Goal: Transaction & Acquisition: Purchase product/service

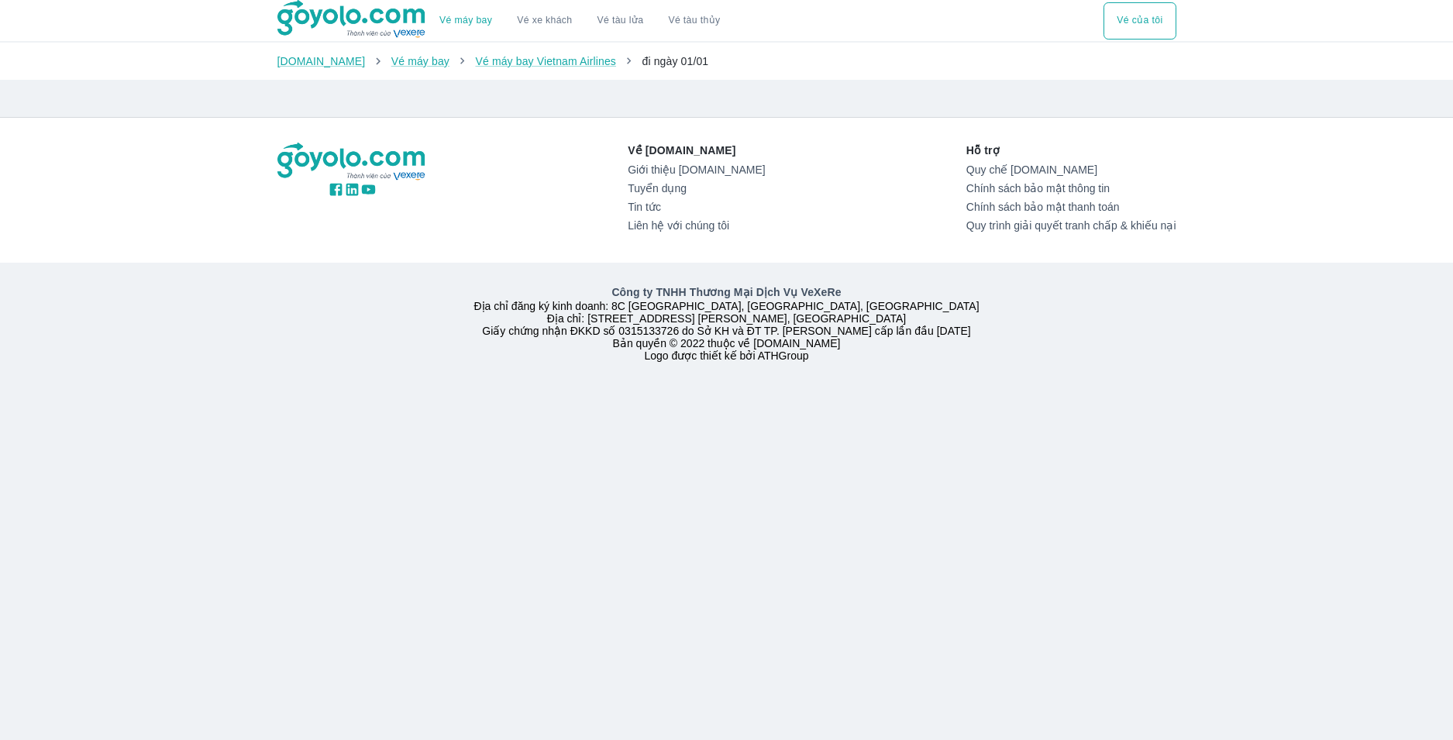
click at [510, 146] on div "Về [DOMAIN_NAME] Giới thiệu [DOMAIN_NAME] Tuyển dụng Tin tức Liên hệ với chúng …" at bounding box center [726, 190] width 899 height 95
click at [518, 138] on div "Về [DOMAIN_NAME] Giới thiệu [DOMAIN_NAME] Tuyển dụng Tin tức Liên hệ với chúng …" at bounding box center [727, 190] width 924 height 145
click at [428, 102] on div "Vé máy bay Vé xe khách Vé tàu lửa Vé tàu thủy Vé của tôi [DOMAIN_NAME] Vé máy b…" at bounding box center [726, 370] width 1453 height 740
click at [618, 231] on div "Về [DOMAIN_NAME] Giới thiệu [DOMAIN_NAME] Tuyển dụng Tin tức Liên hệ với chúng …" at bounding box center [726, 190] width 899 height 95
click at [1149, 26] on button "Vé của tôi" at bounding box center [1140, 20] width 72 height 37
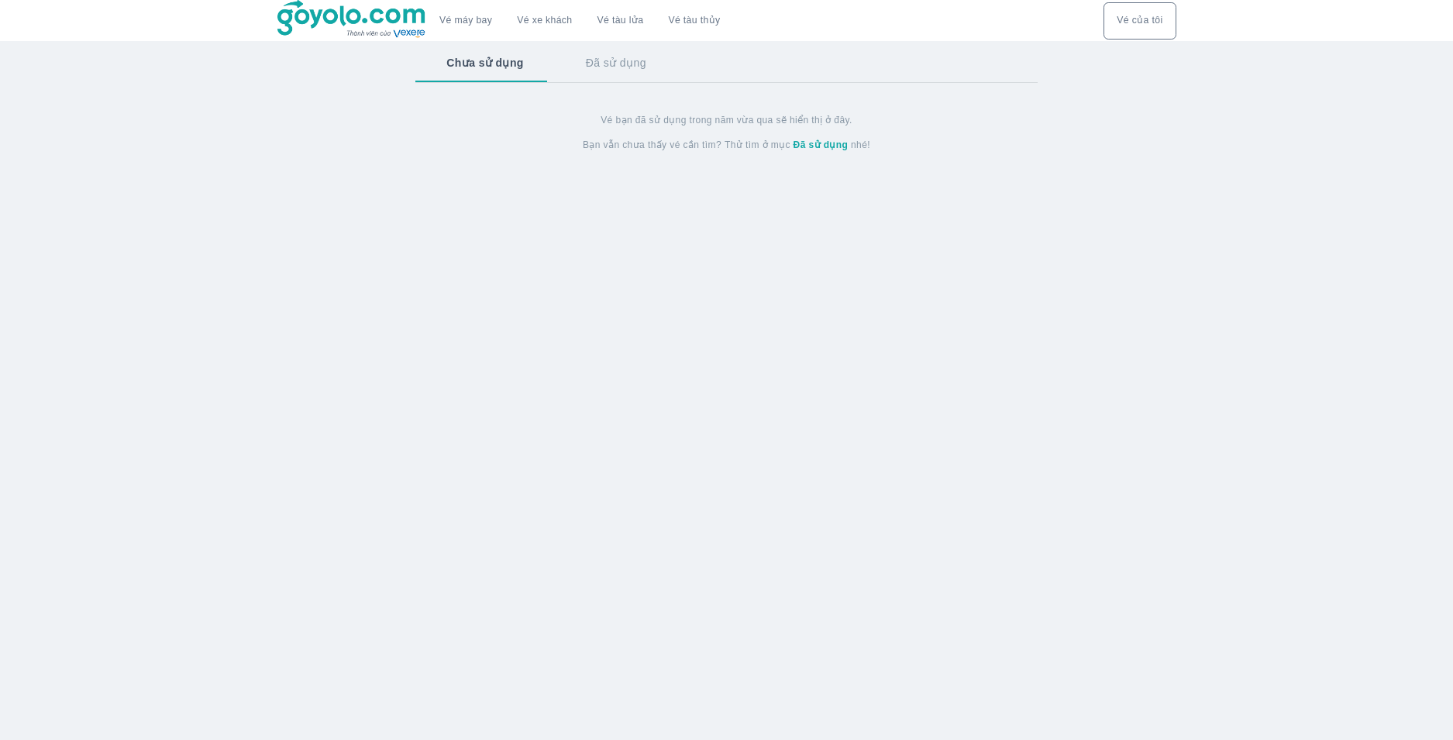
click at [579, 67] on button "Đã sử dụng" at bounding box center [616, 63] width 122 height 40
click at [475, 21] on link "Vé máy bay" at bounding box center [465, 21] width 53 height 12
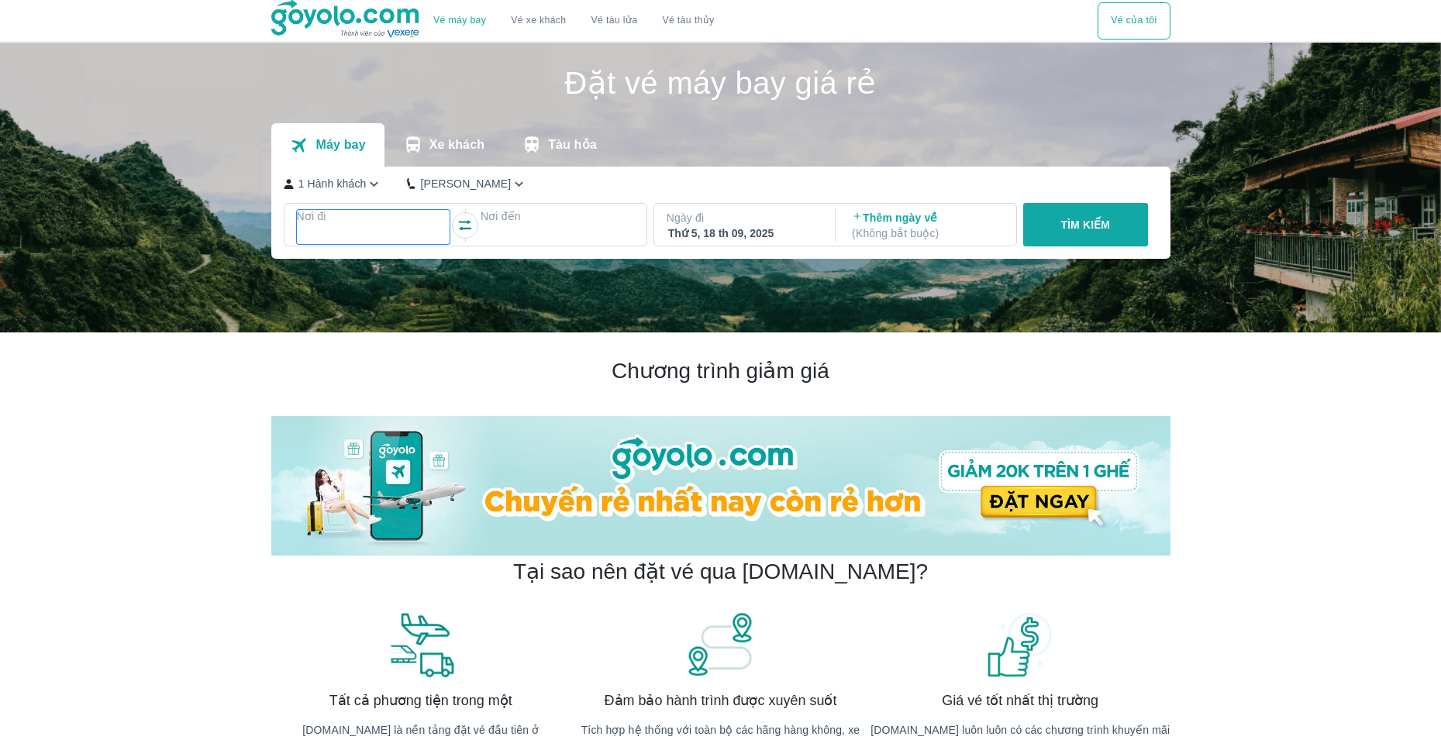
click at [375, 237] on div at bounding box center [373, 235] width 150 height 19
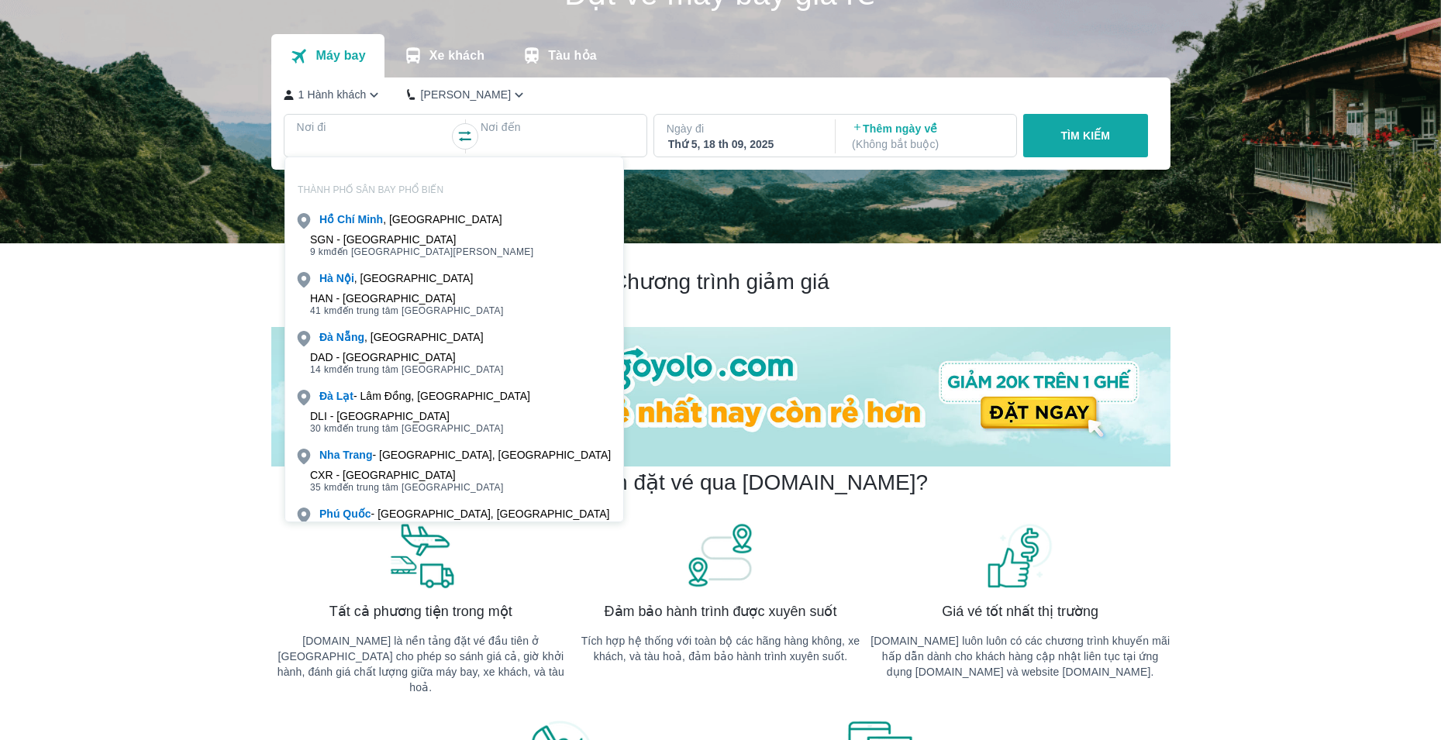
click at [397, 269] on div "[GEOGRAPHIC_DATA] , [GEOGRAPHIC_DATA]" at bounding box center [454, 278] width 338 height 22
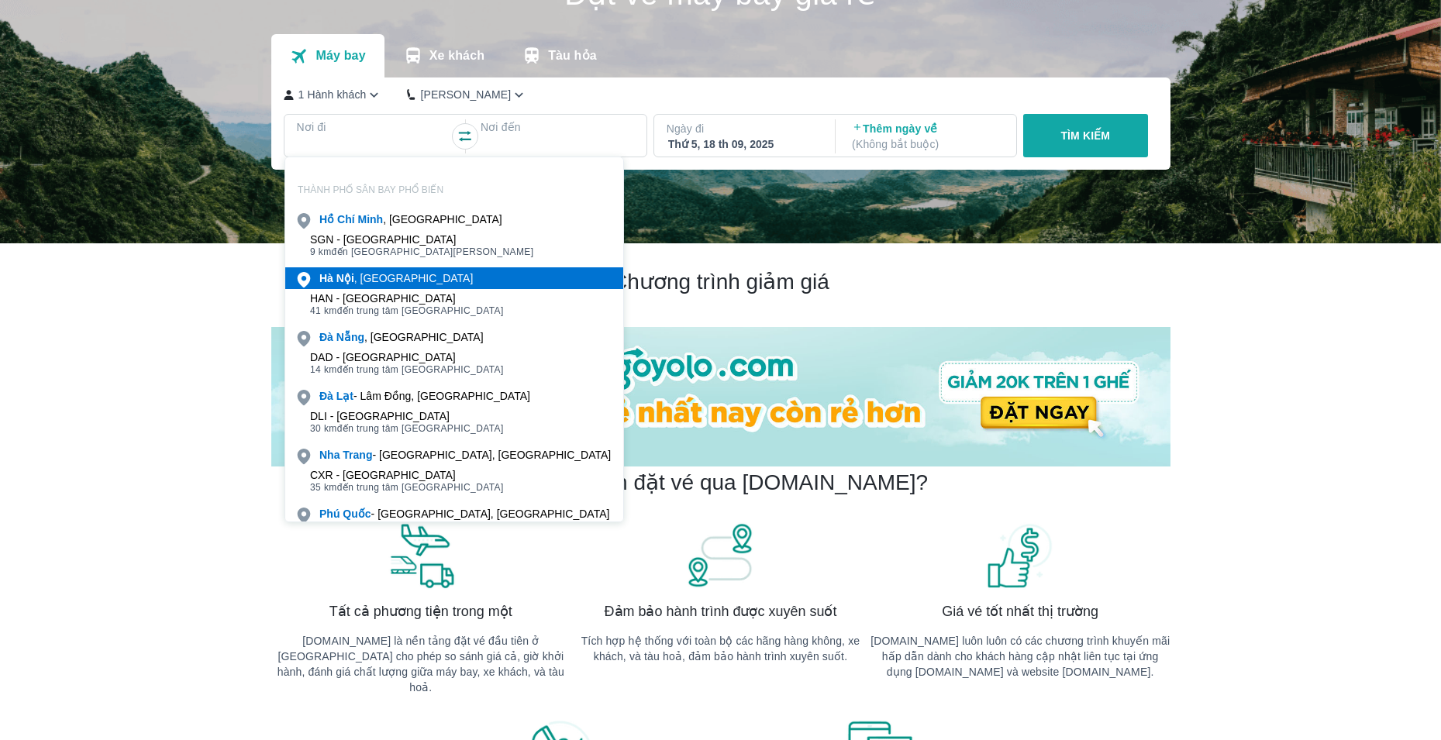
click at [392, 272] on div "[GEOGRAPHIC_DATA] , [GEOGRAPHIC_DATA]" at bounding box center [395, 278] width 153 height 16
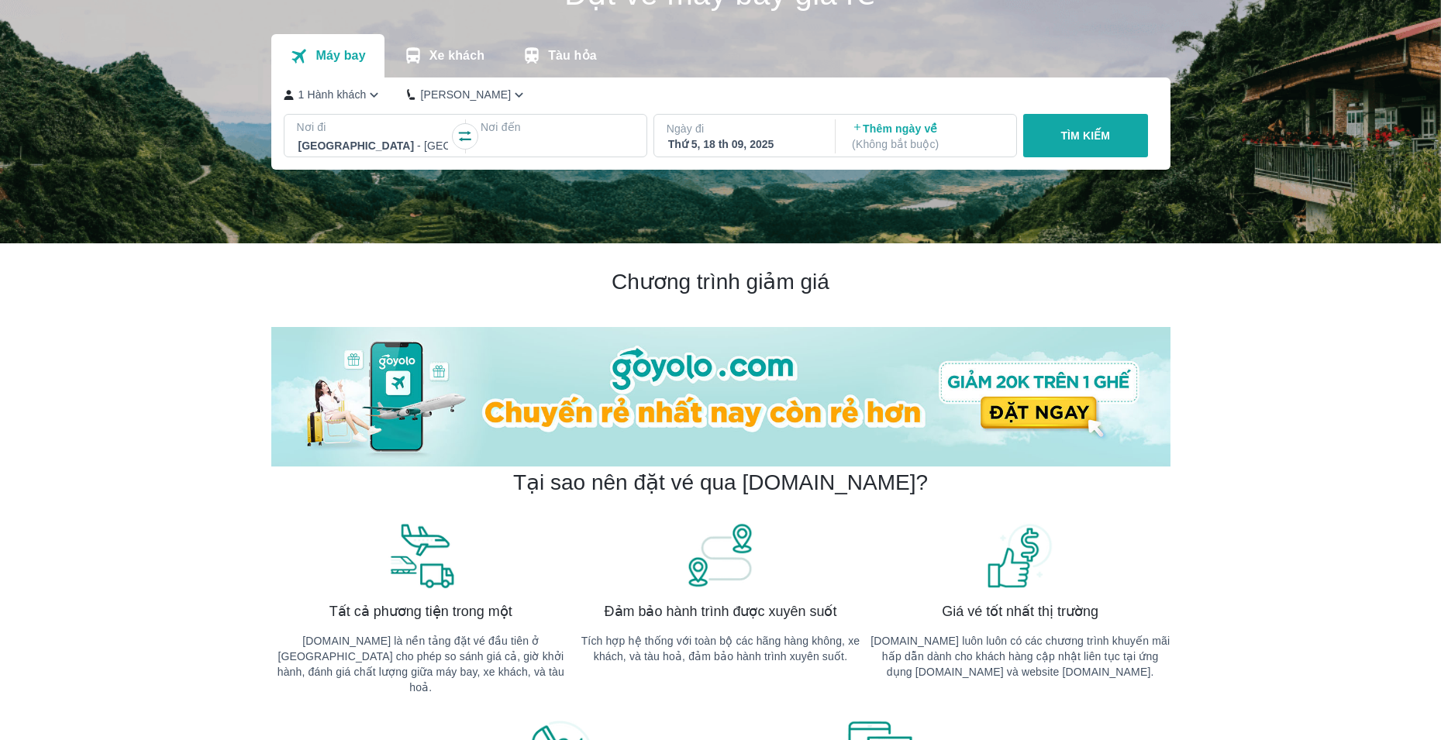
click at [531, 134] on p "Nơi đến" at bounding box center [557, 127] width 153 height 16
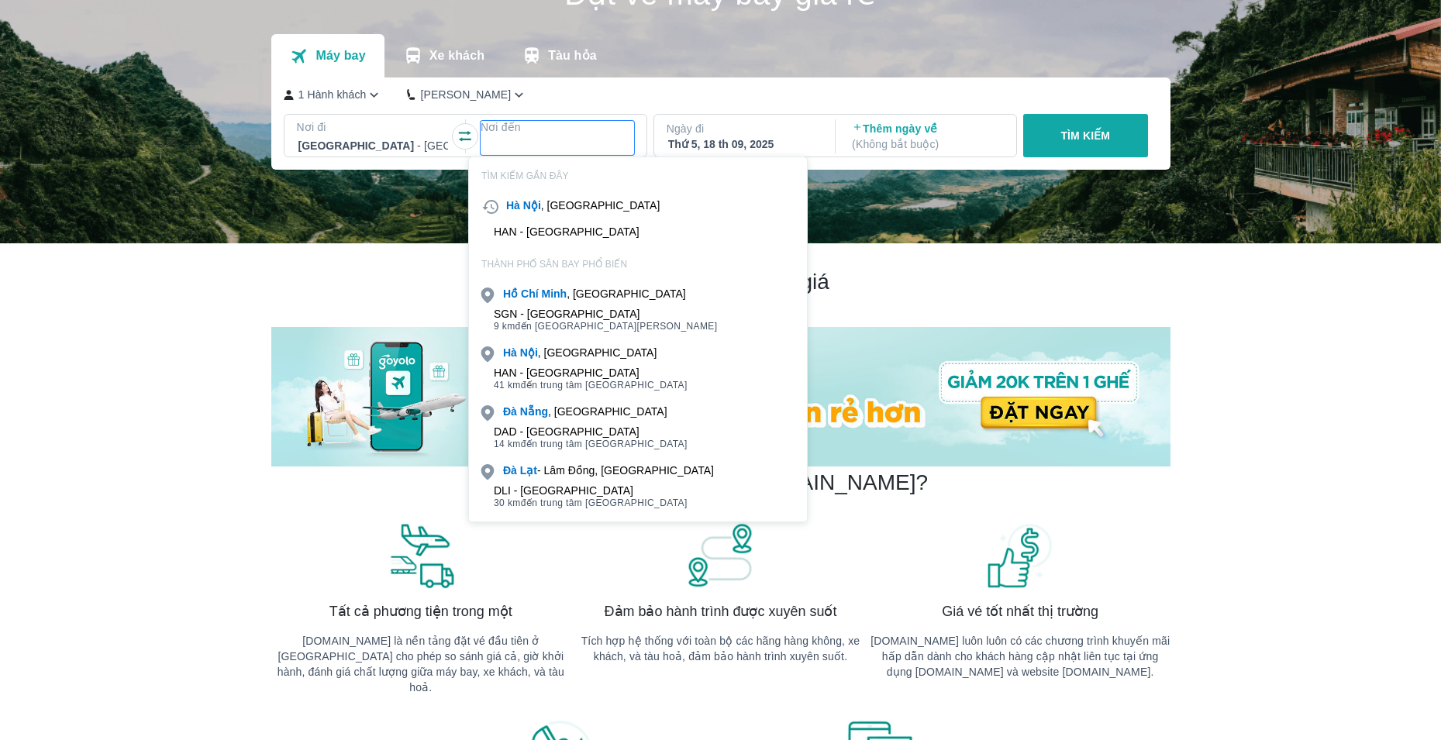
click at [503, 246] on div "THÀNH PHỐ [GEOGRAPHIC_DATA] , [GEOGRAPHIC_DATA] - [GEOGRAPHIC_DATA] 9 km đến [G…" at bounding box center [638, 437] width 338 height 386
click at [527, 362] on div "[GEOGRAPHIC_DATA] , [GEOGRAPHIC_DATA]" at bounding box center [638, 353] width 338 height 22
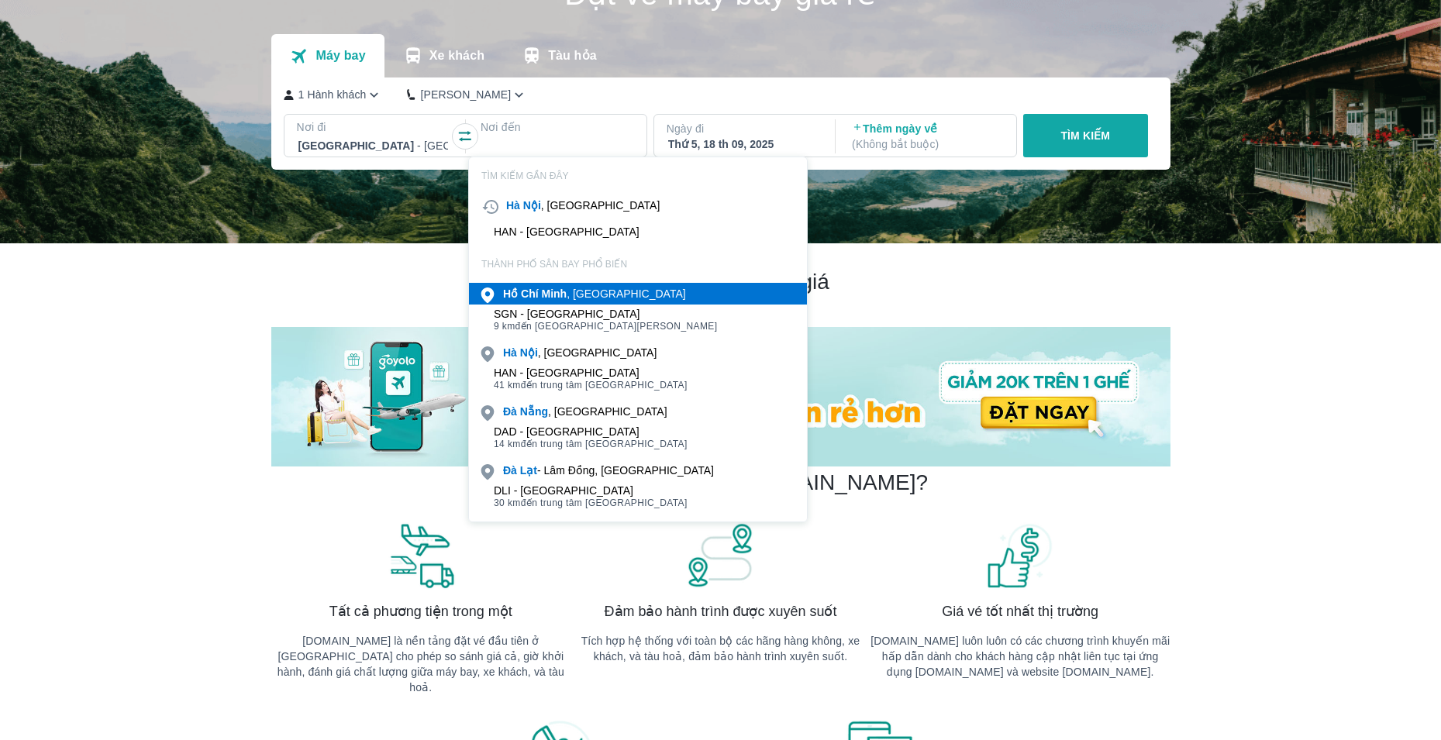
click at [543, 298] on b "Minh" at bounding box center [554, 294] width 26 height 12
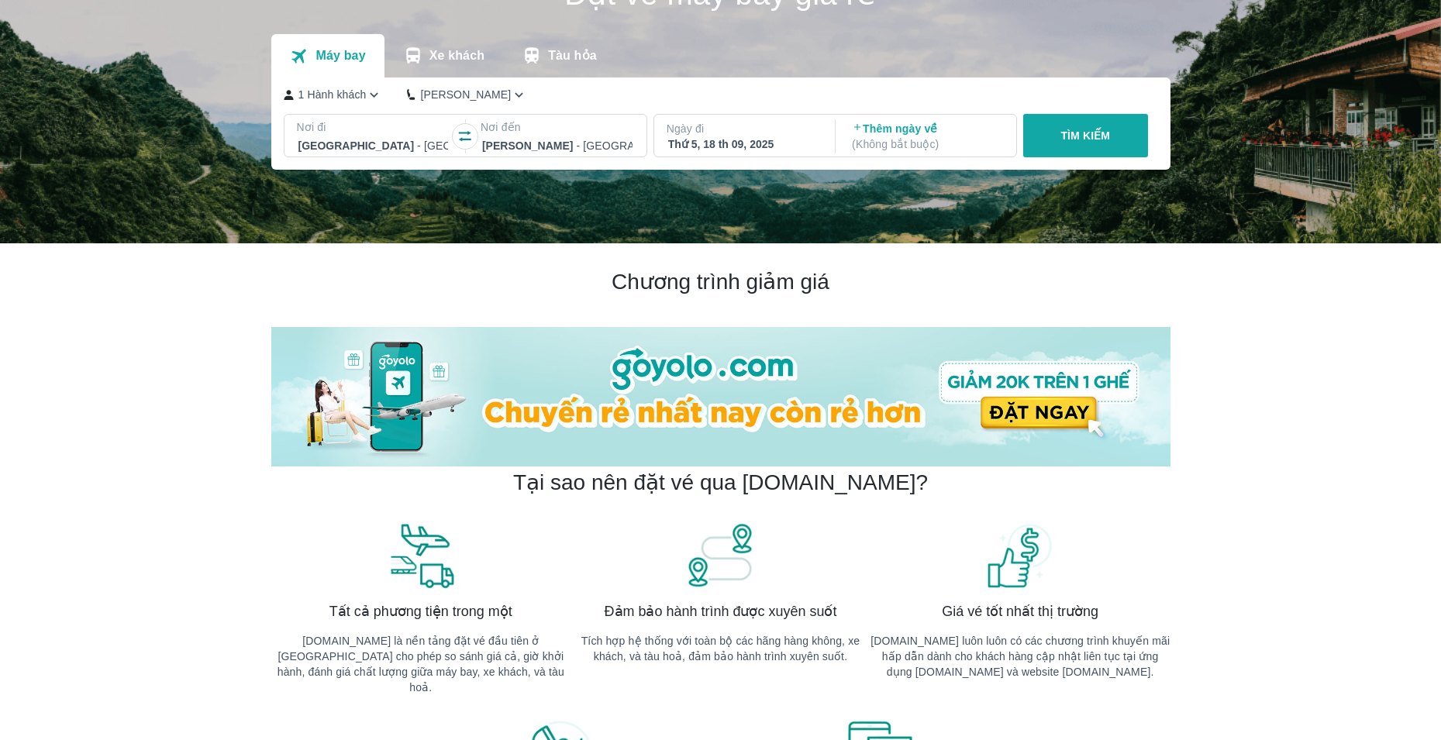
click at [1108, 138] on p "TÌM KIẾM" at bounding box center [1085, 136] width 50 height 16
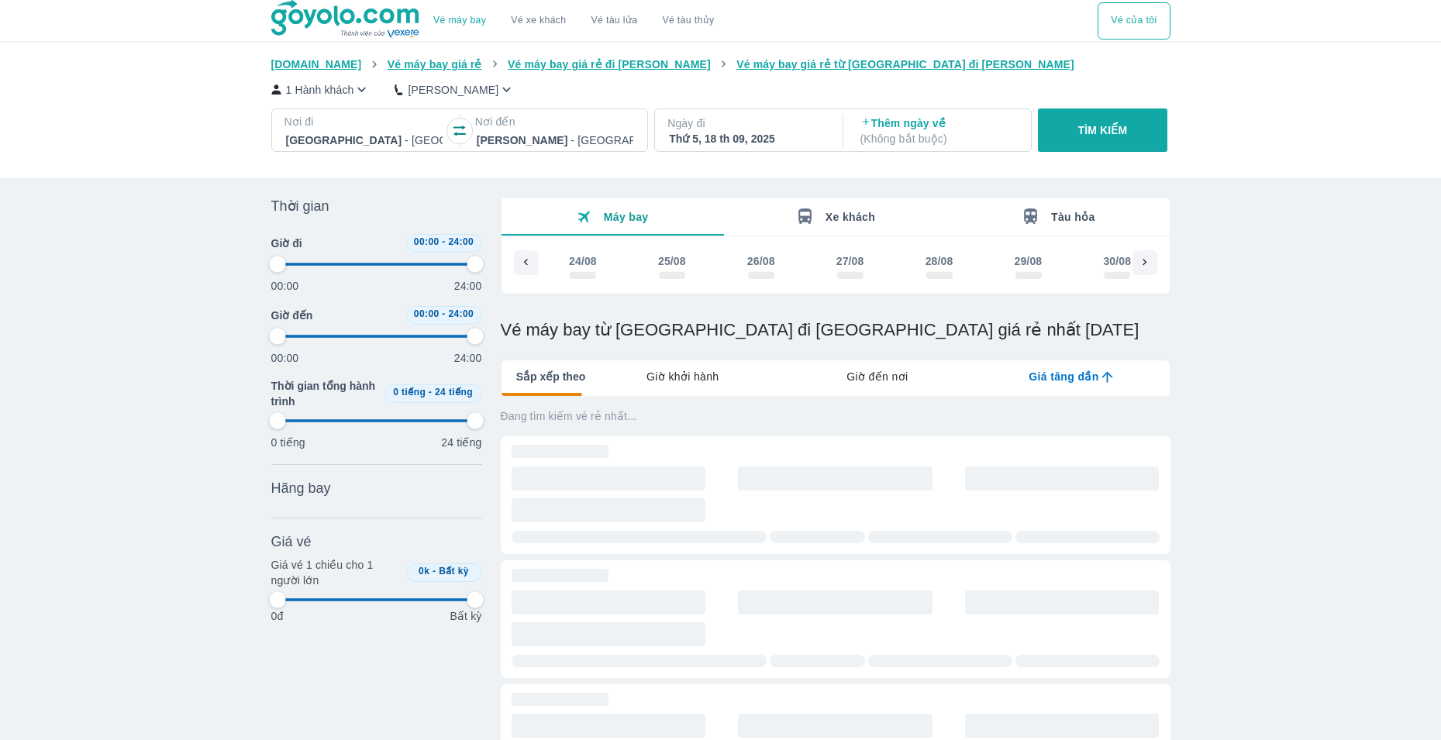
scroll to position [0, 1865]
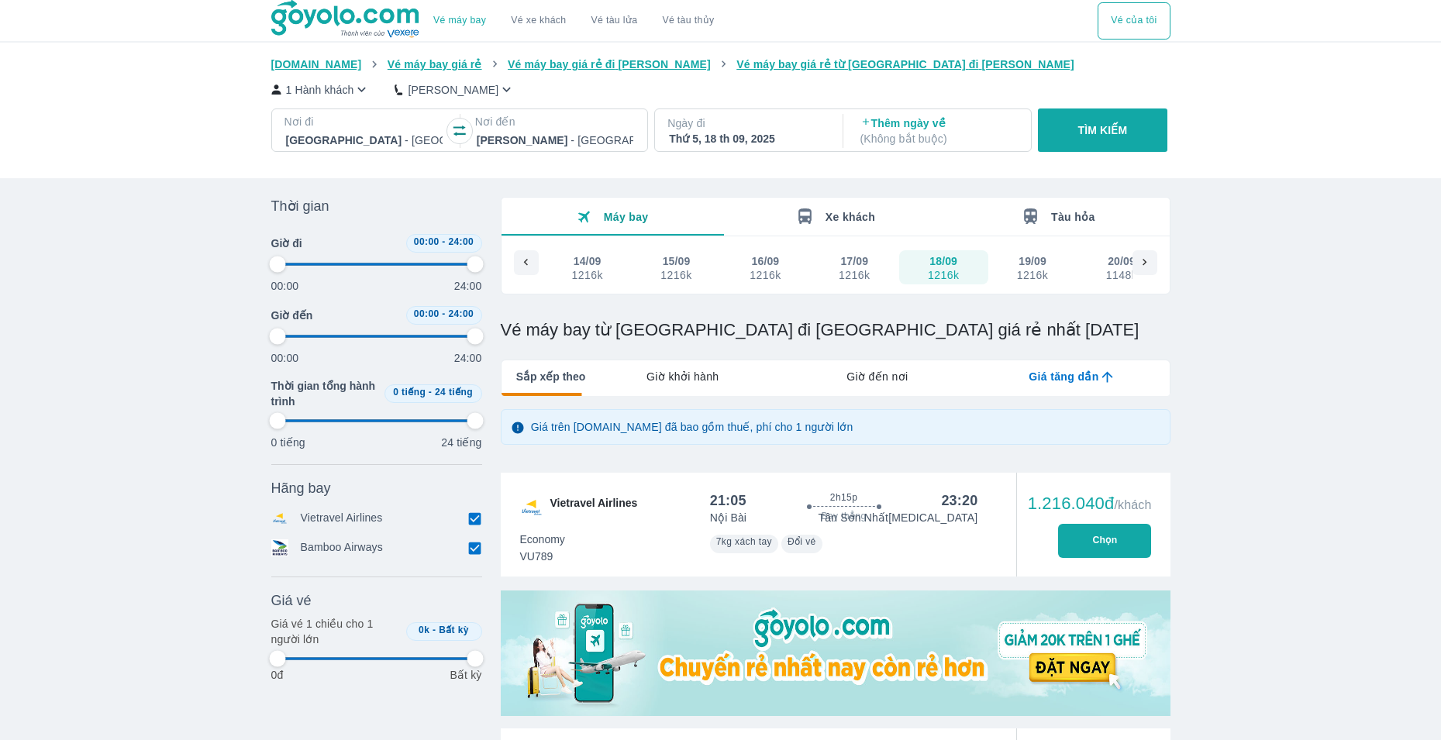
type input "97.9166666666667"
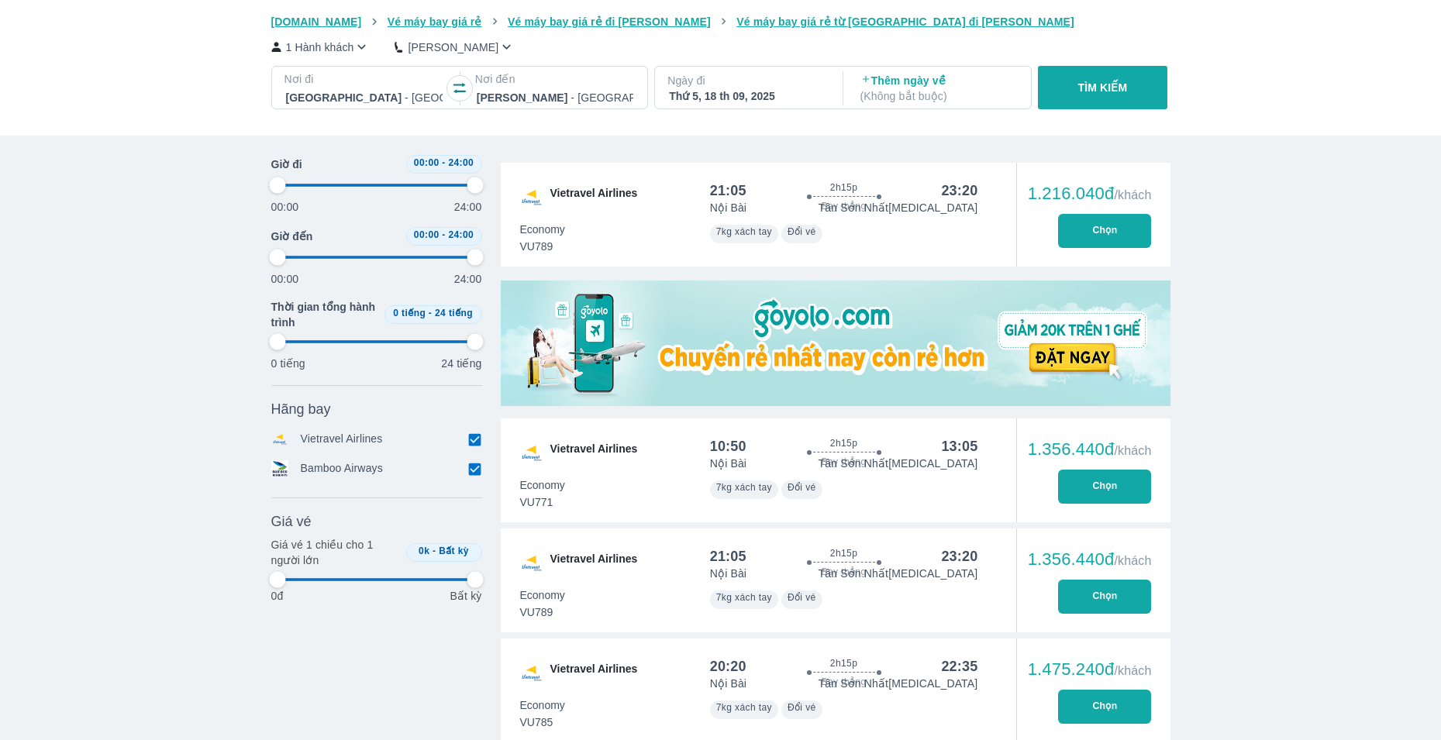
type input "97.9166666666667"
click at [1101, 481] on button "Chọn" at bounding box center [1104, 487] width 93 height 34
type input "97.9166666666667"
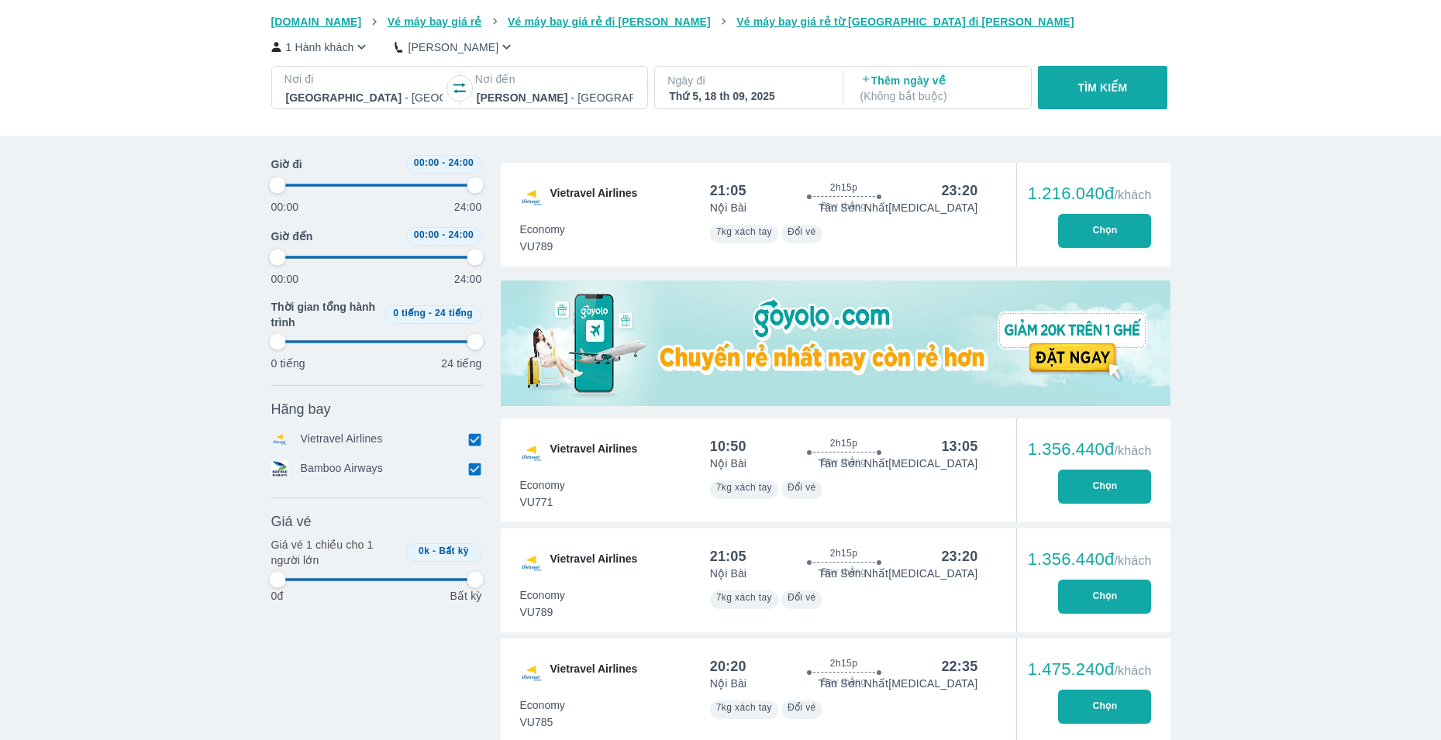
type input "97.9166666666667"
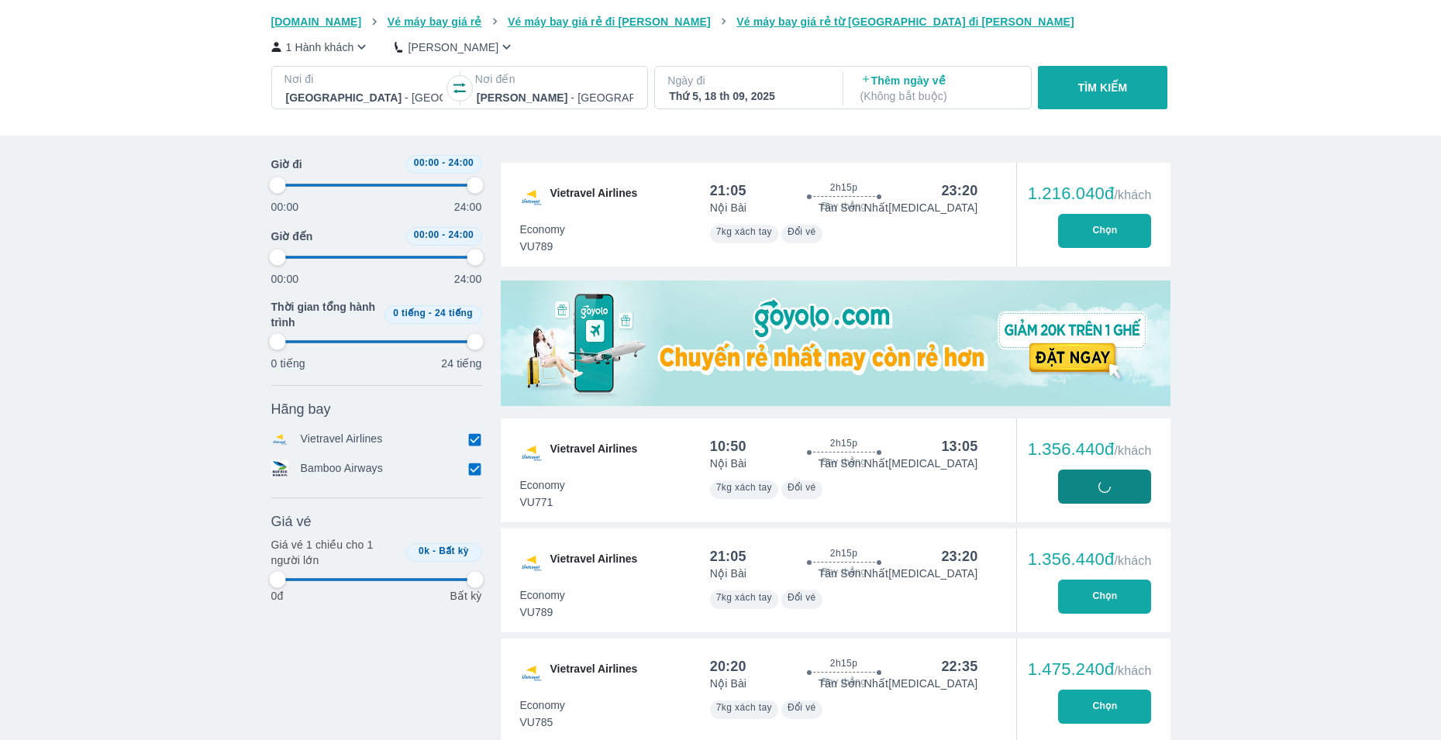
type input "97.9166666666667"
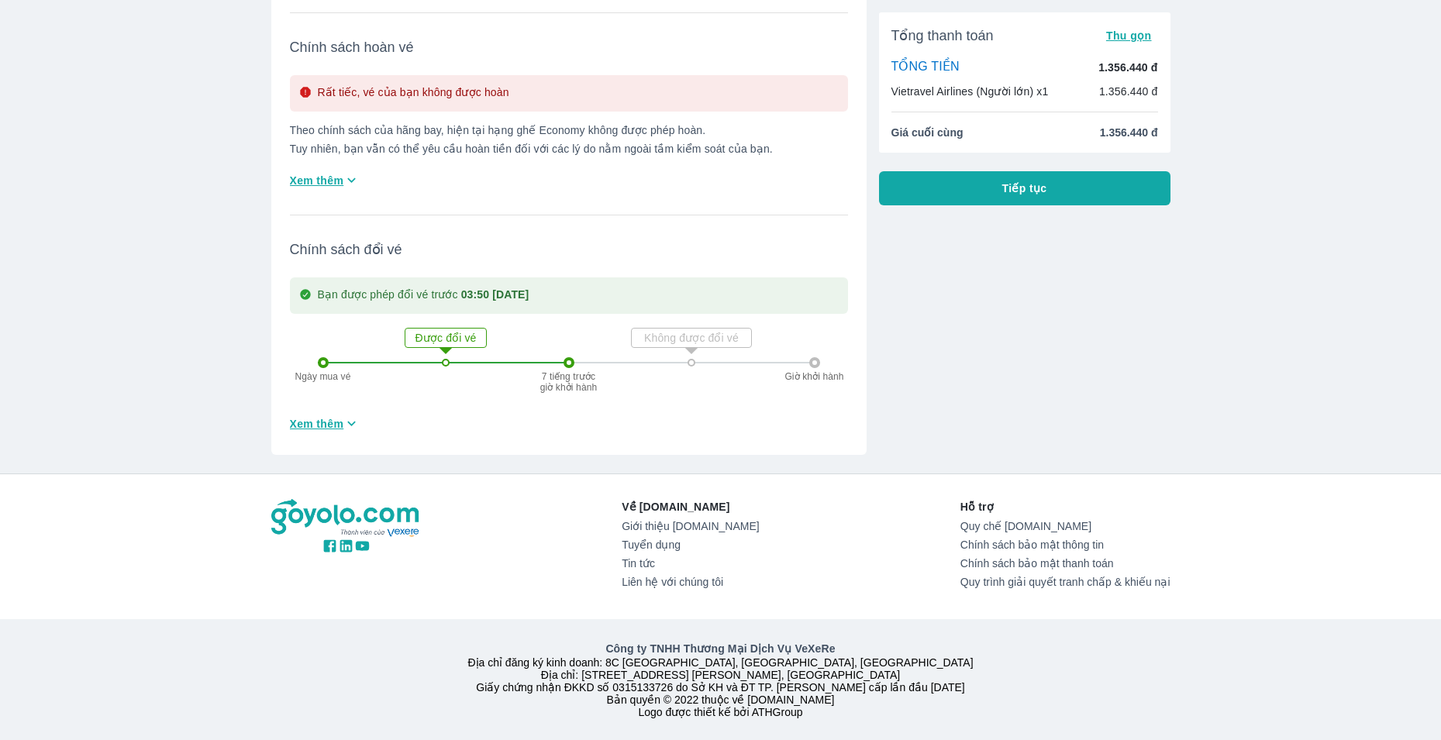
scroll to position [135, 0]
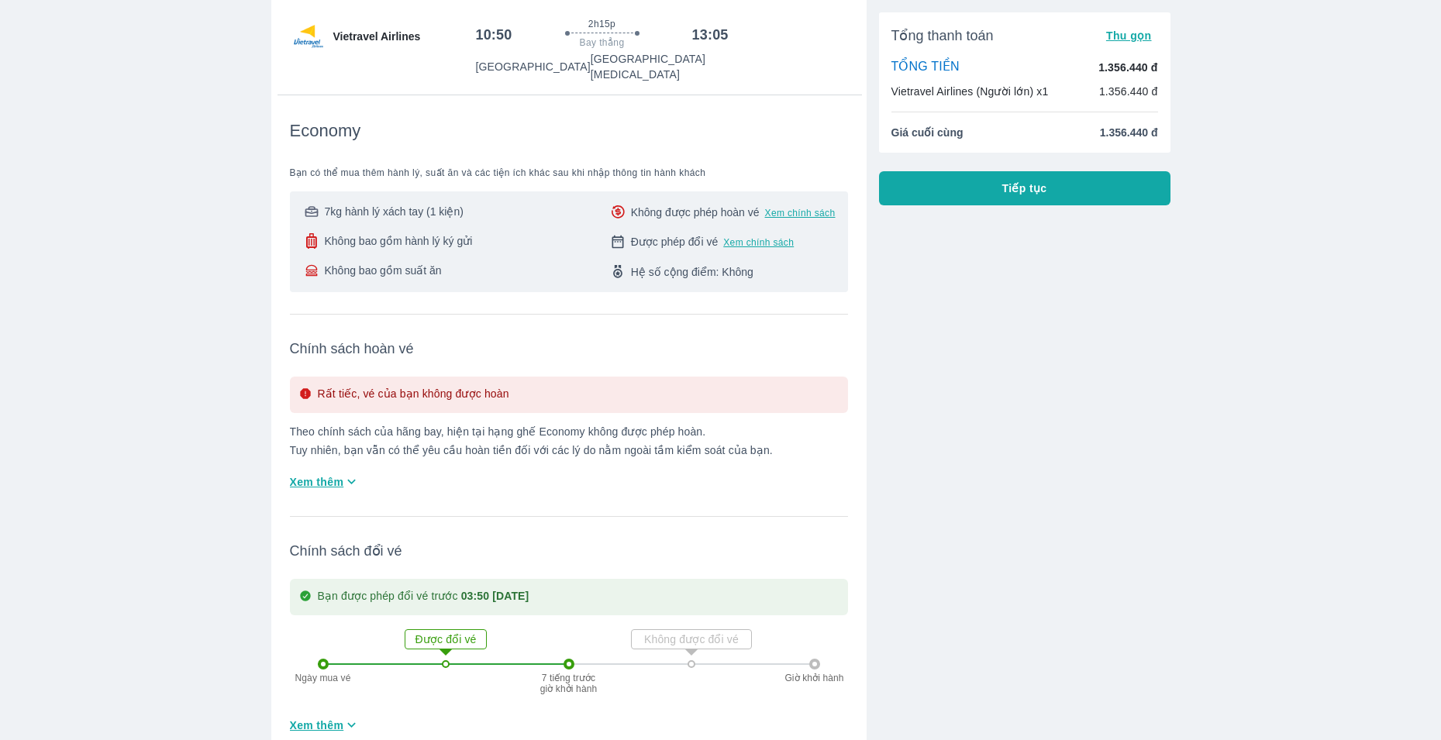
click at [1015, 194] on span "Tiếp tục" at bounding box center [1024, 189] width 45 height 16
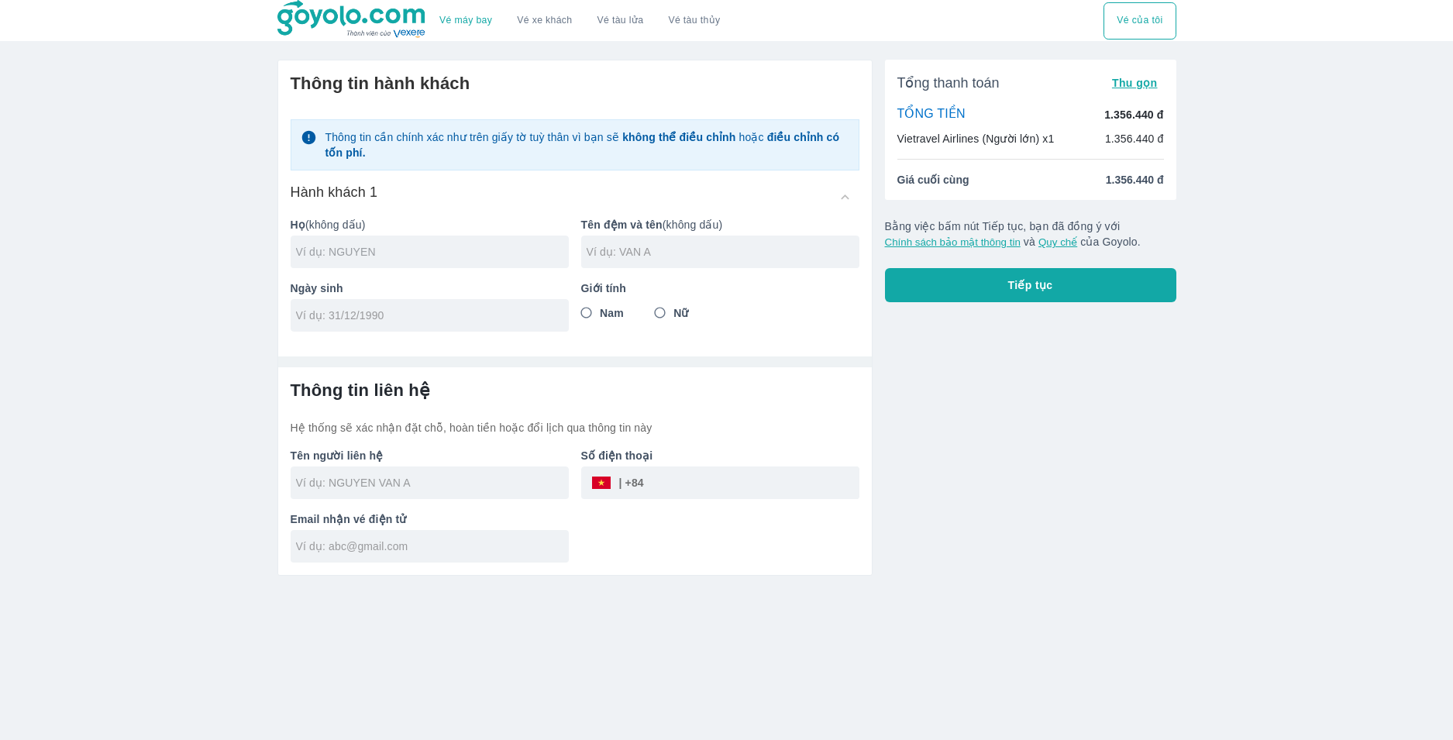
click at [405, 248] on input "text" at bounding box center [432, 252] width 273 height 16
type input "[PERSON_NAME]"
click at [589, 256] on input "text" at bounding box center [723, 252] width 273 height 16
type input "VAN [PERSON_NAME]"
click at [483, 318] on input "tel" at bounding box center [424, 316] width 257 height 16
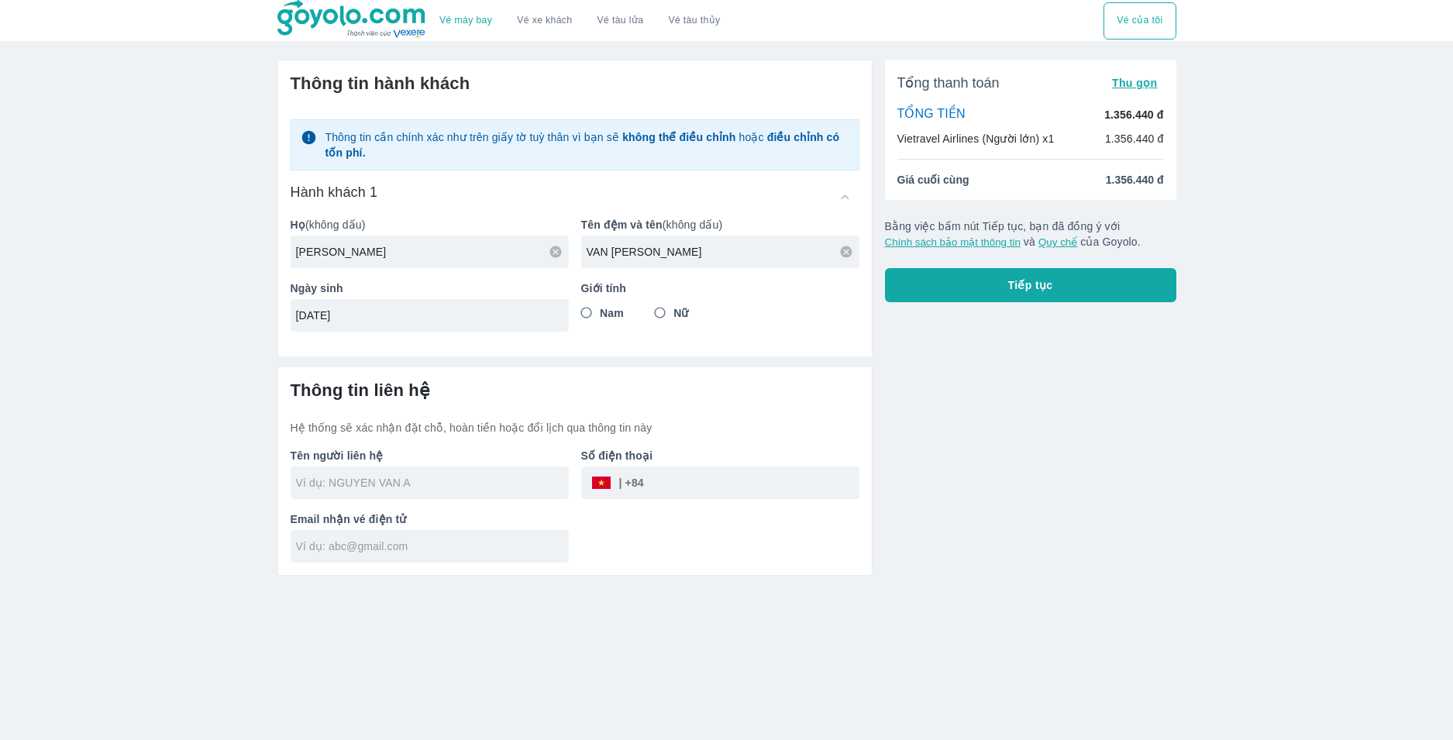
type input "[DATE]"
drag, startPoint x: 590, startPoint y: 315, endPoint x: 592, endPoint y: 383, distance: 68.2
click at [590, 314] on input "Nam" at bounding box center [587, 313] width 28 height 28
radio input "true"
click at [722, 477] on input "tel" at bounding box center [751, 482] width 215 height 37
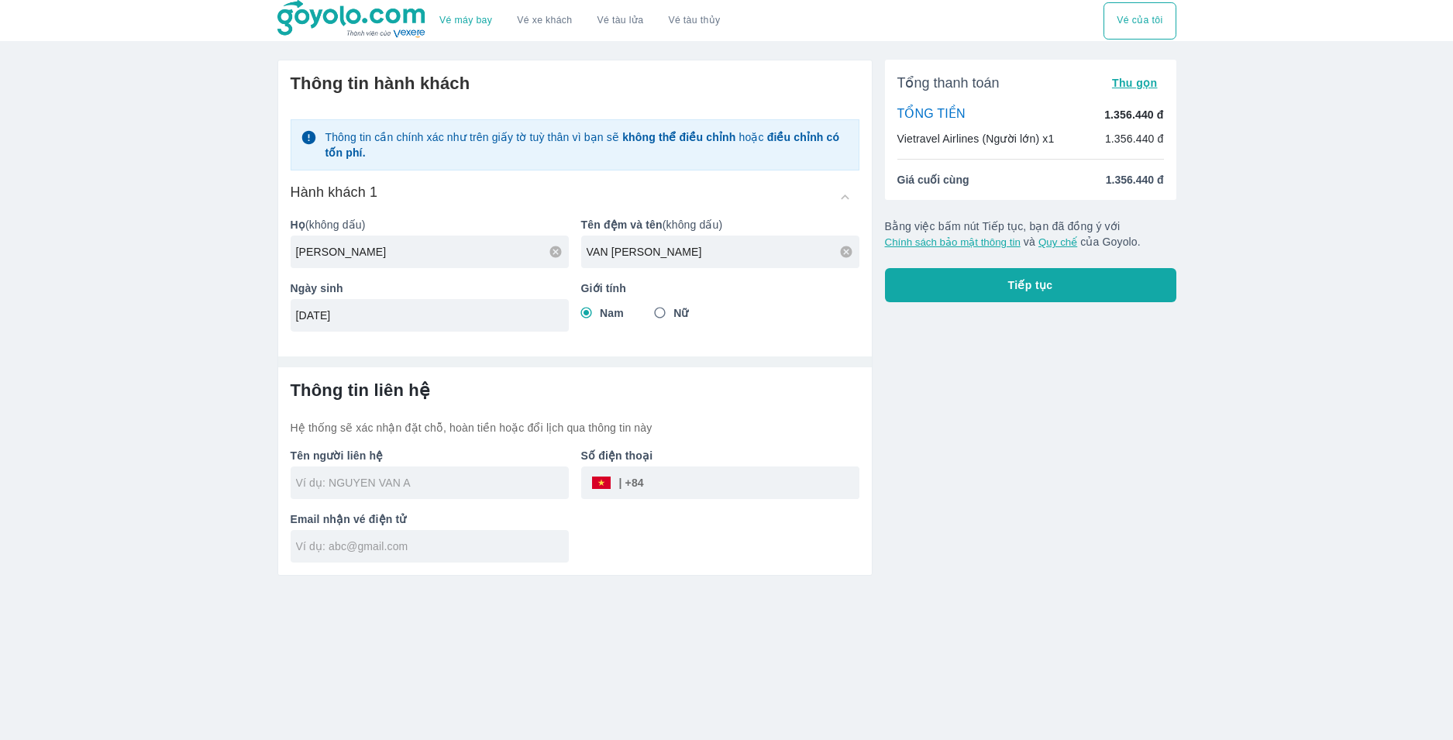
type input "[PERSON_NAME]"
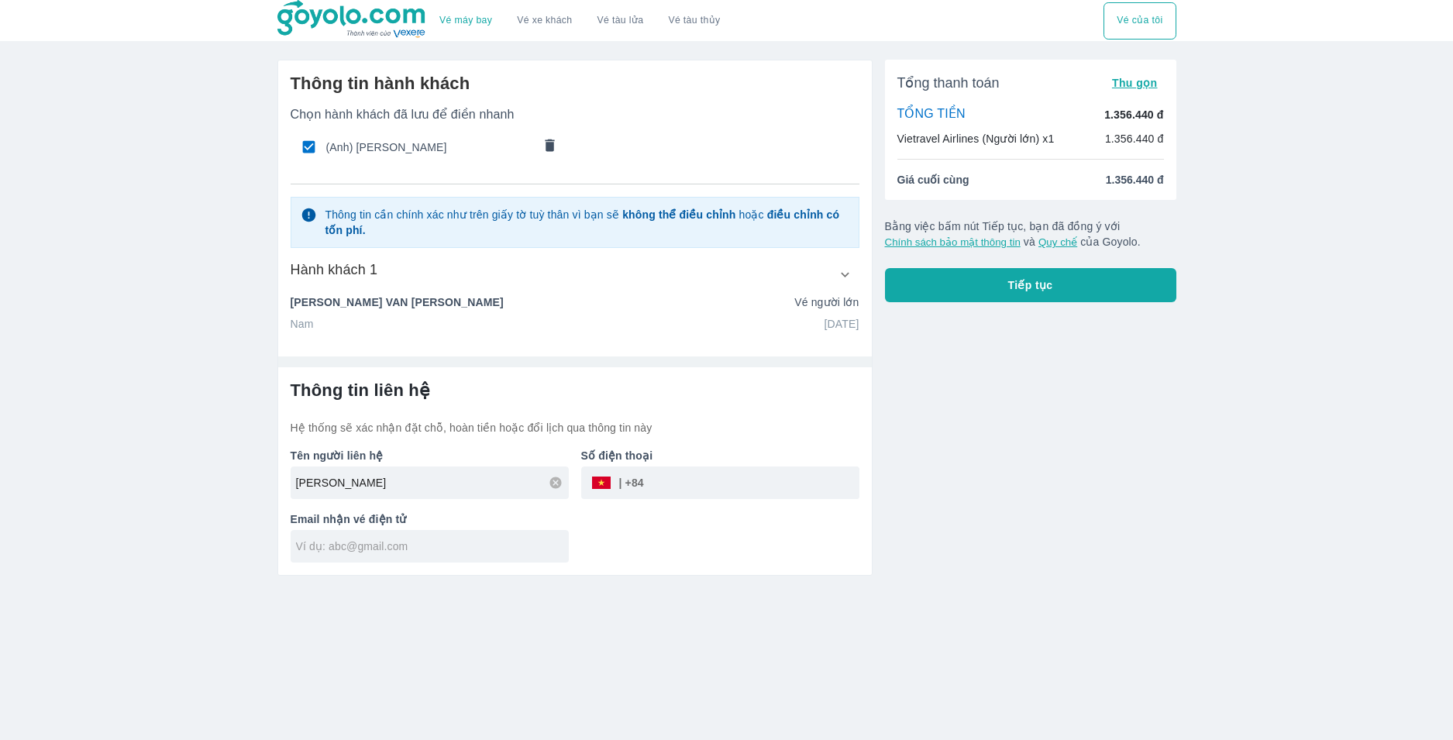
click at [456, 545] on div "Email nhận vé điện tử" at bounding box center [423, 531] width 291 height 64
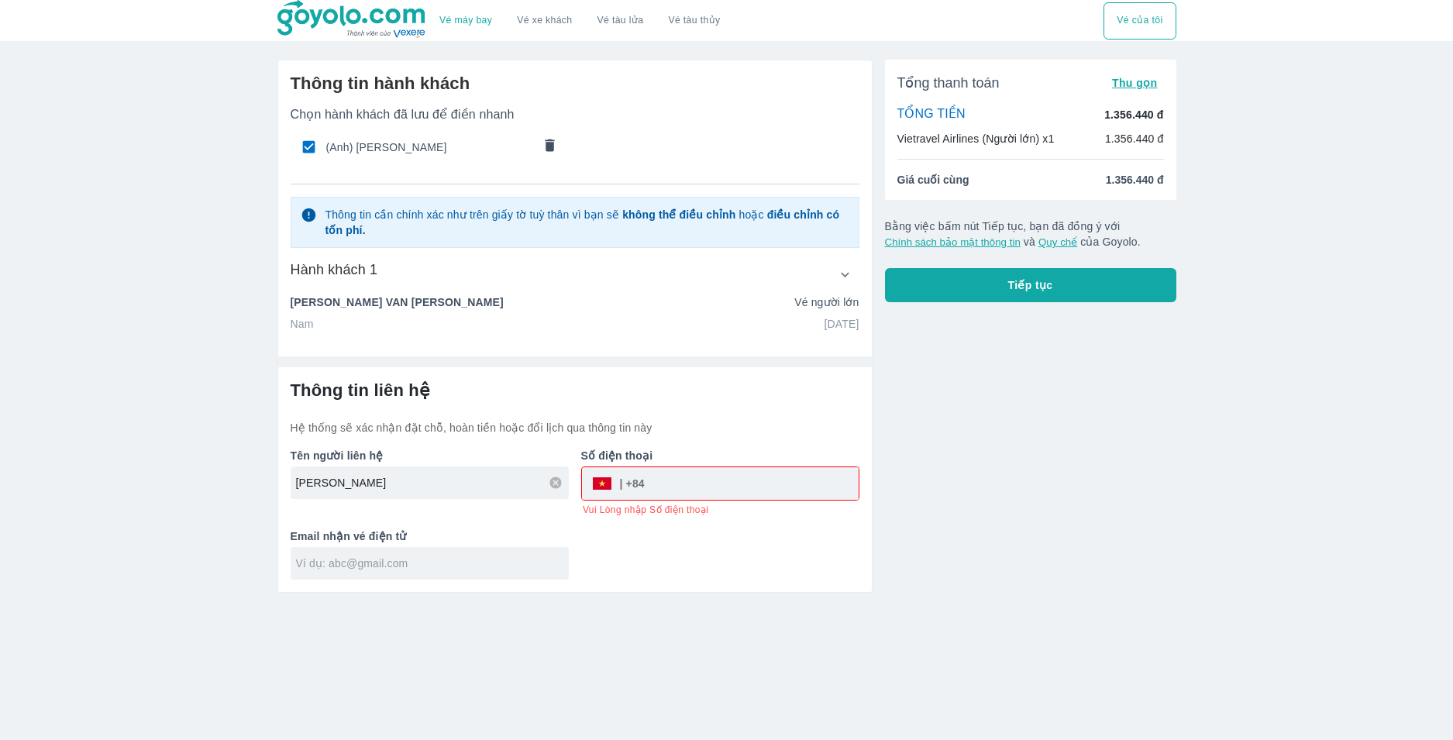
type input "[EMAIL_ADDRESS][DOMAIN_NAME]"
type input "DUY ANH"
type input "0775028915"
drag, startPoint x: 338, startPoint y: 570, endPoint x: 348, endPoint y: 565, distance: 11.1
click at [338, 568] on input "[EMAIL_ADDRESS][DOMAIN_NAME]" at bounding box center [432, 564] width 273 height 16
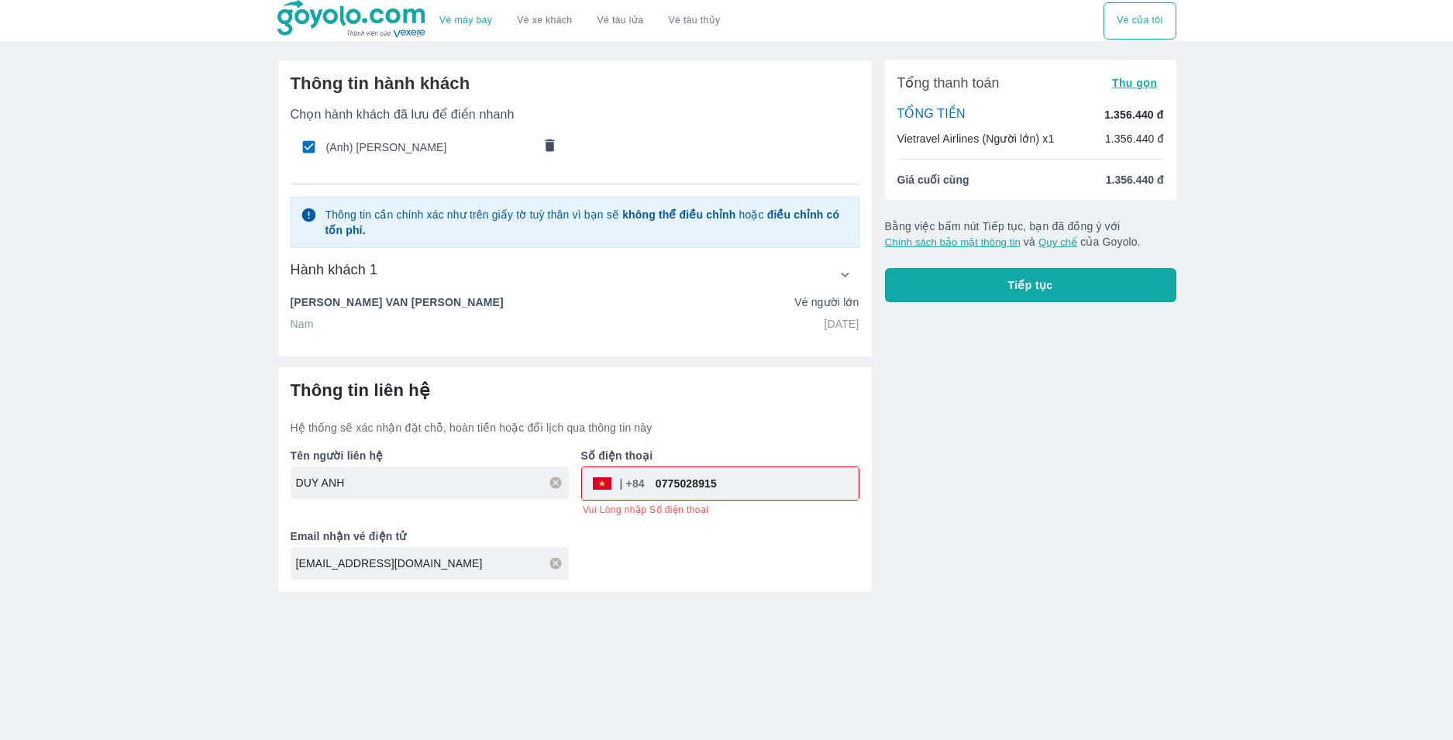
type input "[EMAIL_ADDRESS][DOMAIN_NAME]"
drag, startPoint x: 722, startPoint y: 497, endPoint x: 667, endPoint y: 491, distance: 55.3
click at [705, 494] on input "0775028915" at bounding box center [752, 483] width 214 height 37
click at [658, 481] on input "0775028915" at bounding box center [752, 483] width 214 height 37
click at [663, 479] on input "0775028915" at bounding box center [752, 483] width 214 height 37
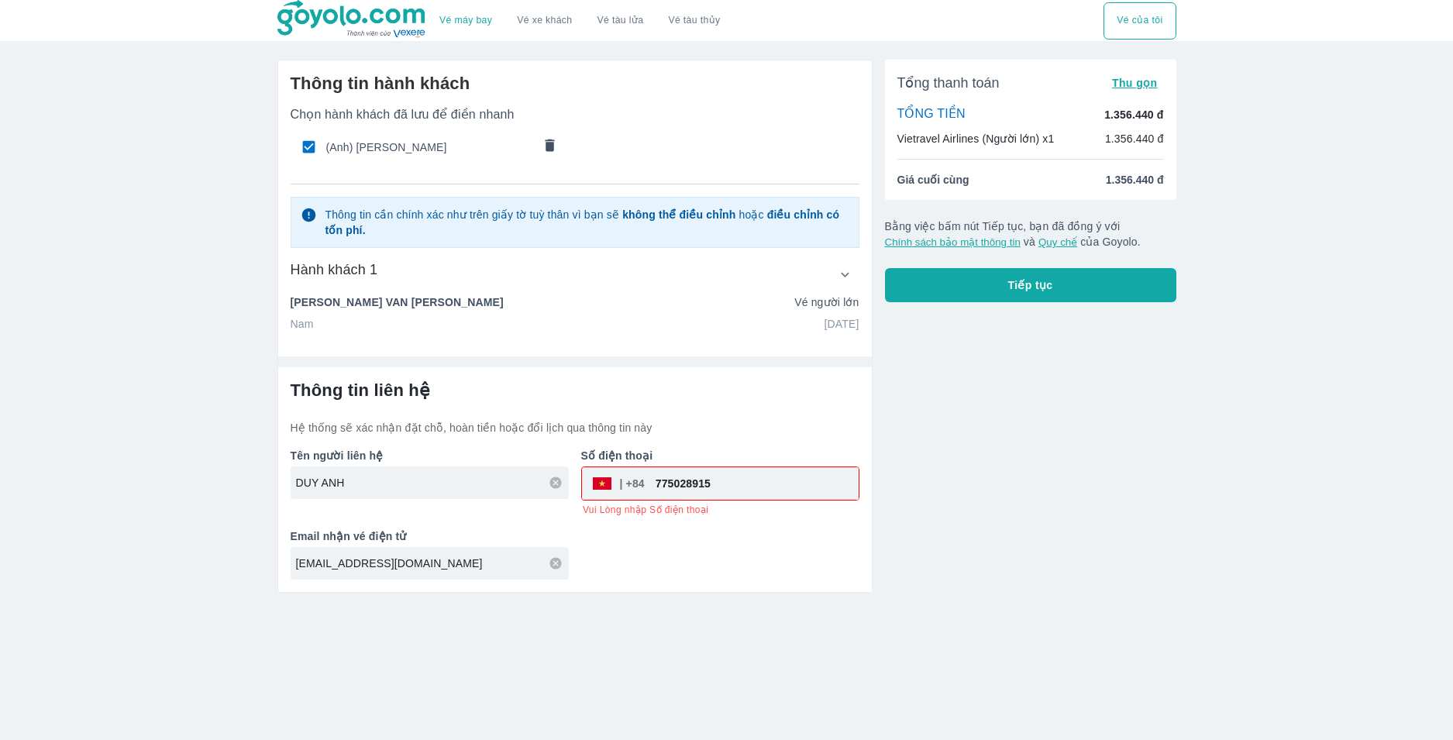
type input "775028915"
click at [913, 361] on div "Tổng thanh toán Thu gọn TỔNG TIỀN 1.356.440 đ Vietravel Airlines (Người lớn) x1…" at bounding box center [1025, 320] width 304 height 546
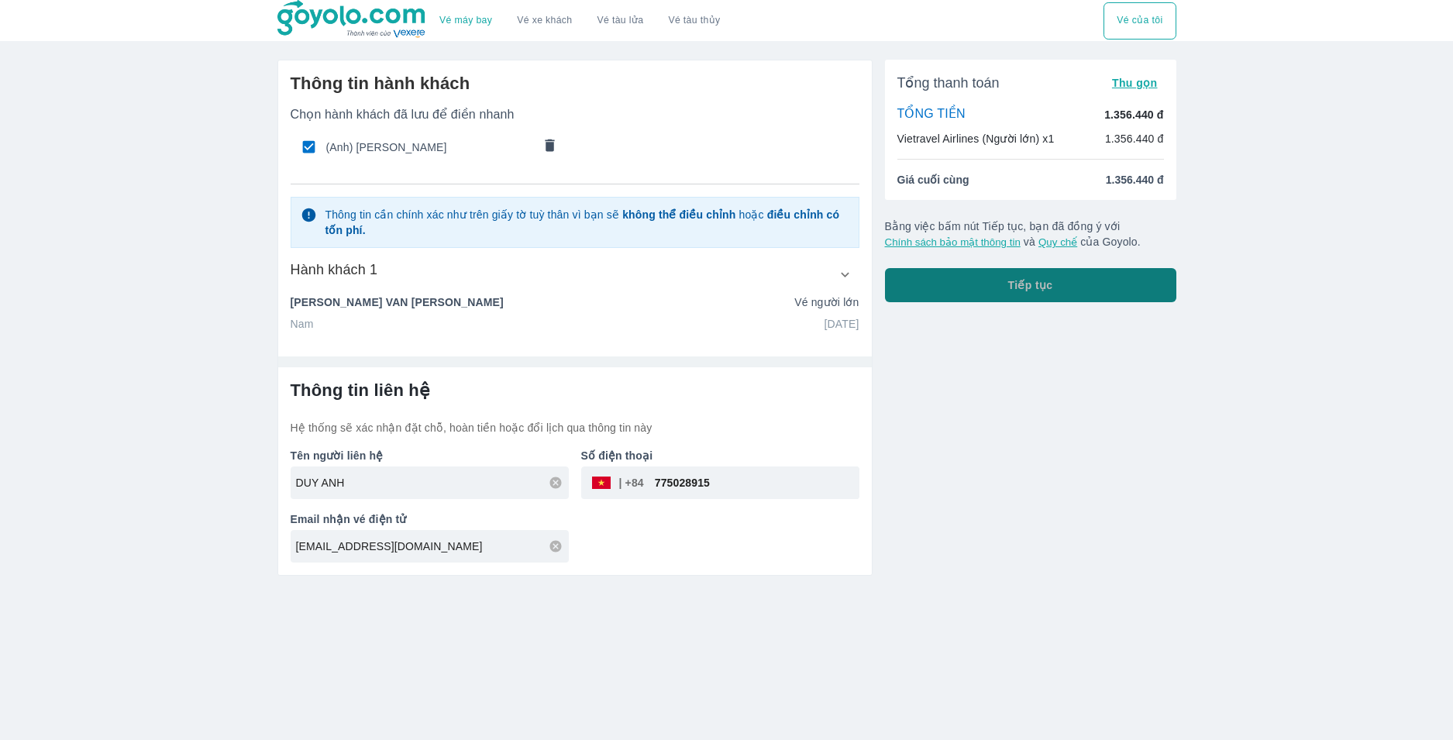
click at [1019, 295] on button "Tiếp tục" at bounding box center [1030, 285] width 291 height 34
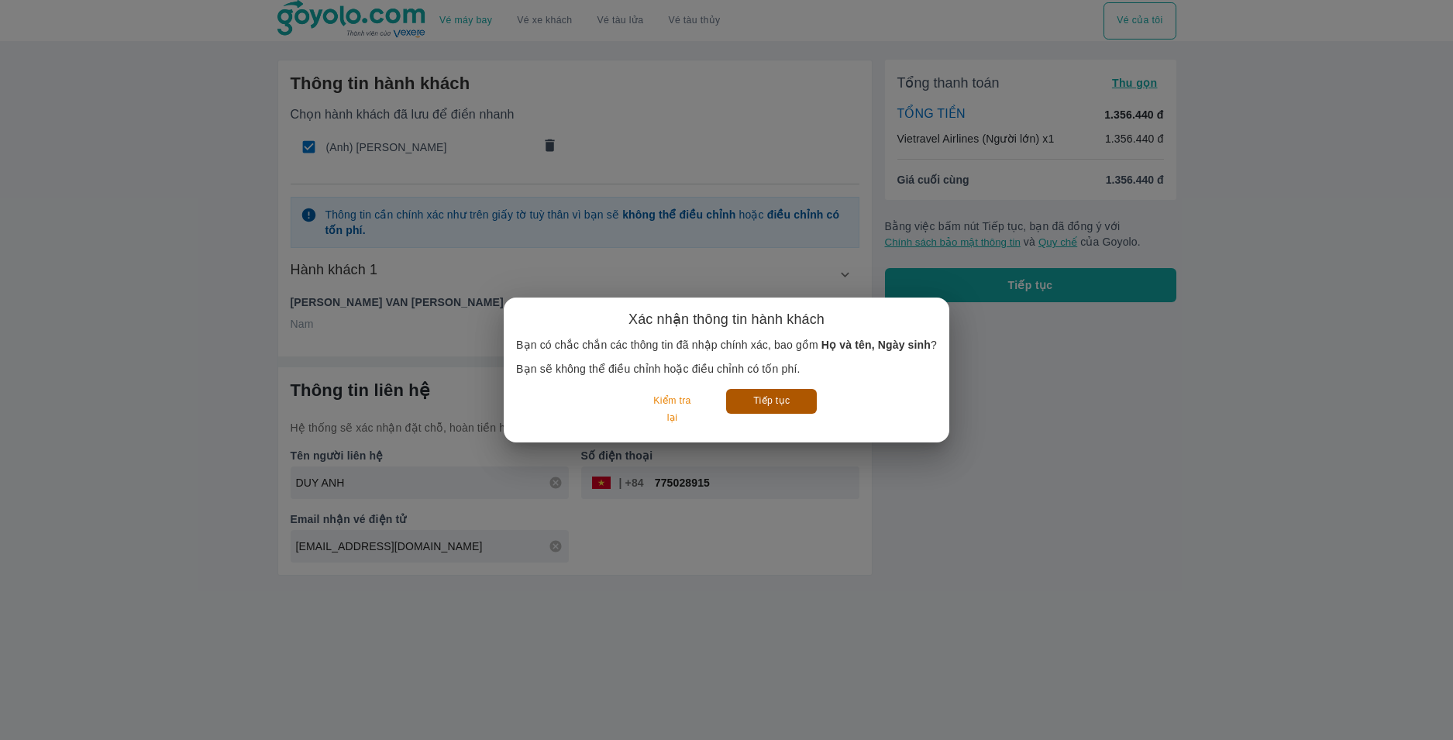
click at [772, 405] on button "Tiếp tục" at bounding box center [771, 401] width 91 height 24
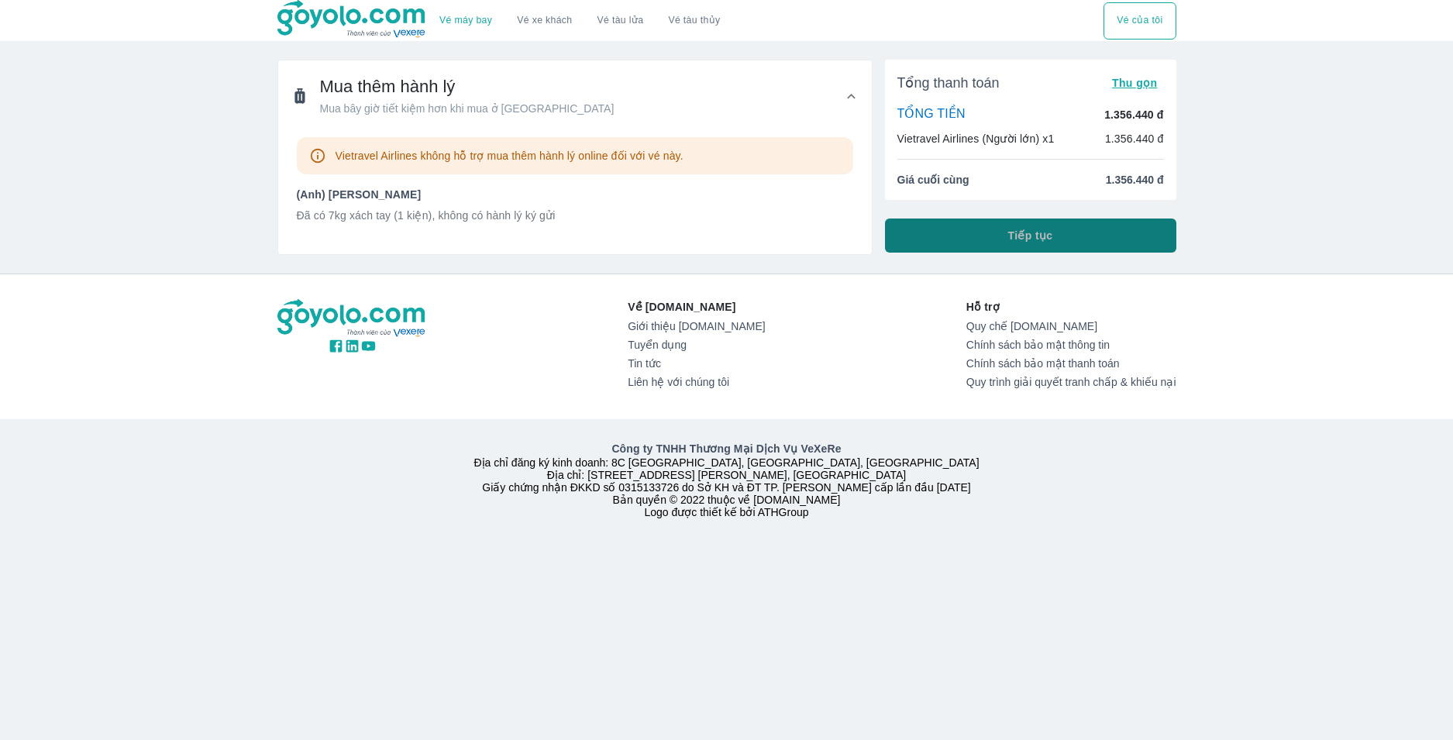
click at [1122, 233] on button "Tiếp tục" at bounding box center [1030, 236] width 291 height 34
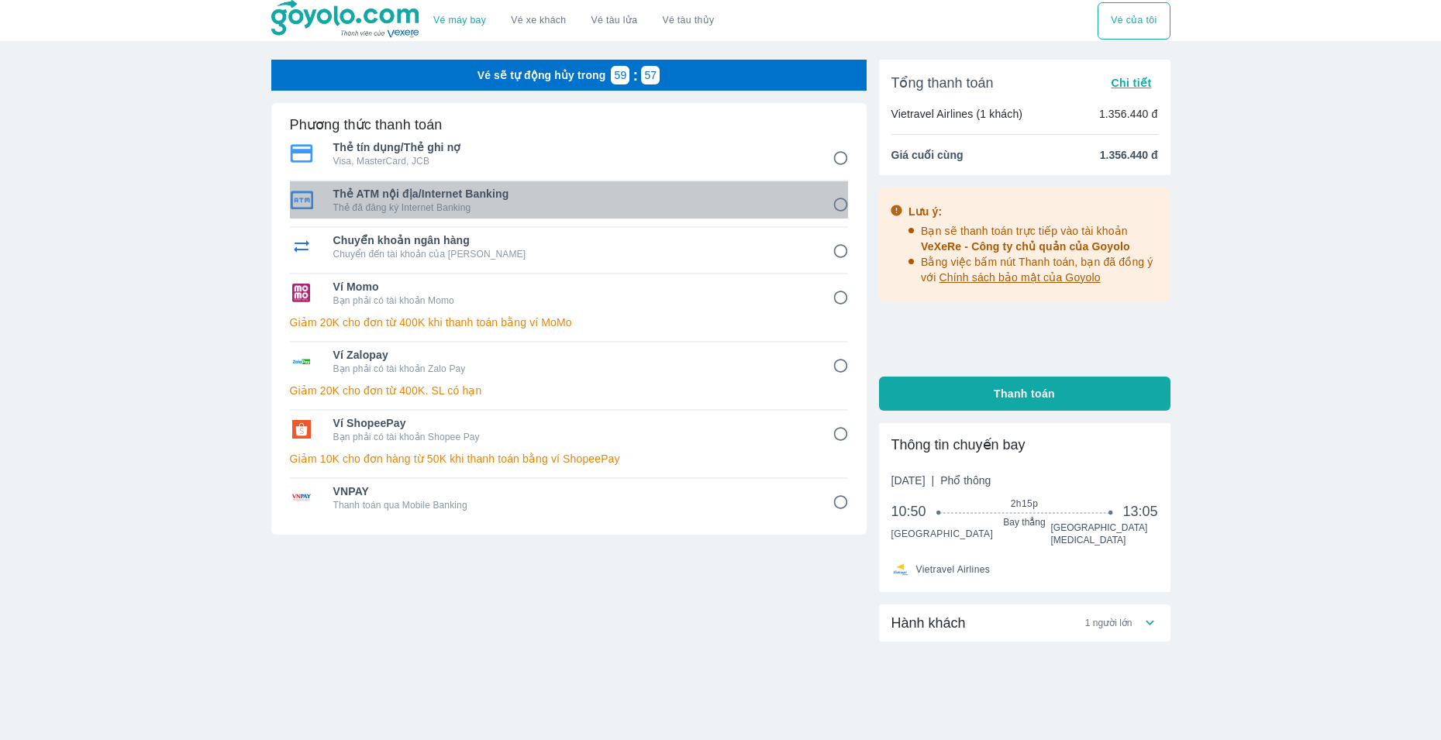
click at [446, 203] on p "Thẻ đã đăng ký Internet Banking" at bounding box center [571, 208] width 477 height 12
radio input "true"
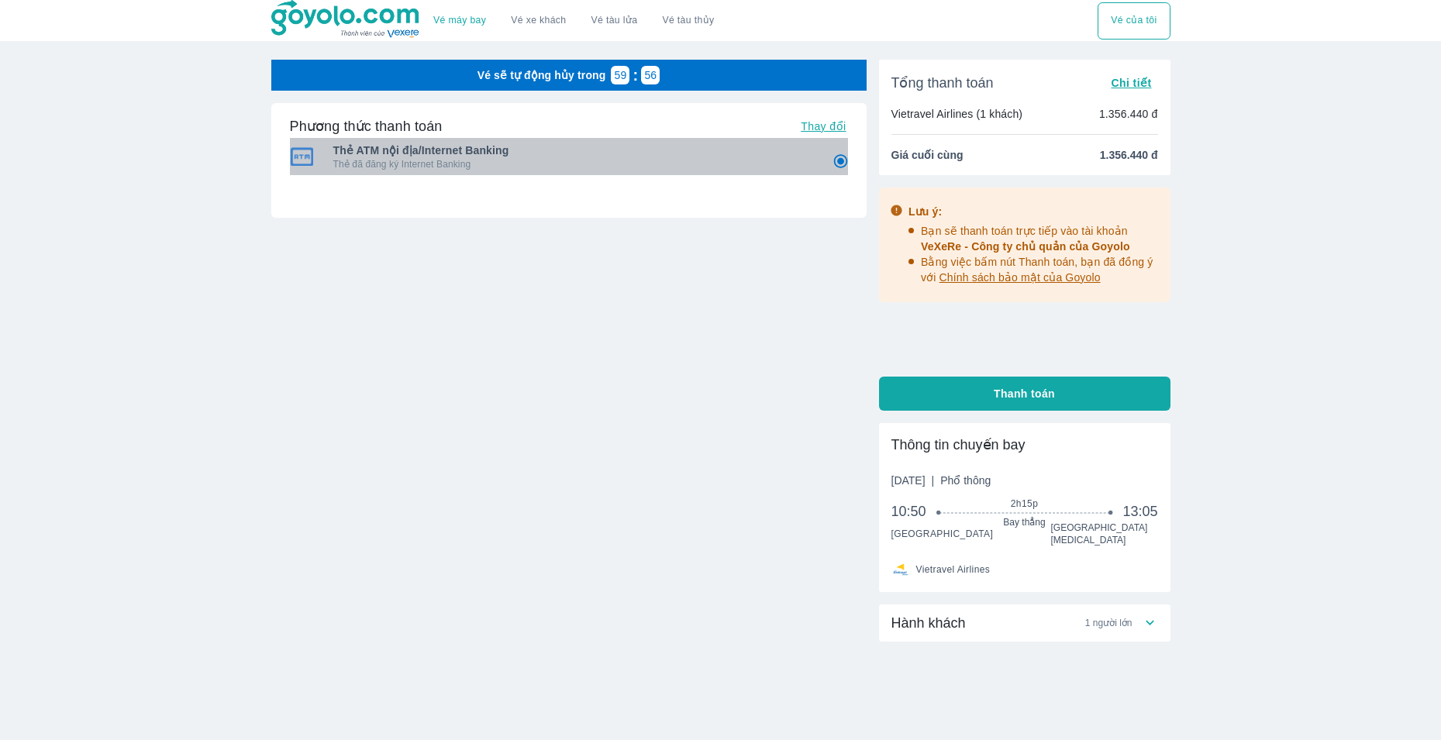
click at [451, 165] on p "Thẻ đã đăng ký Internet Banking" at bounding box center [571, 164] width 477 height 12
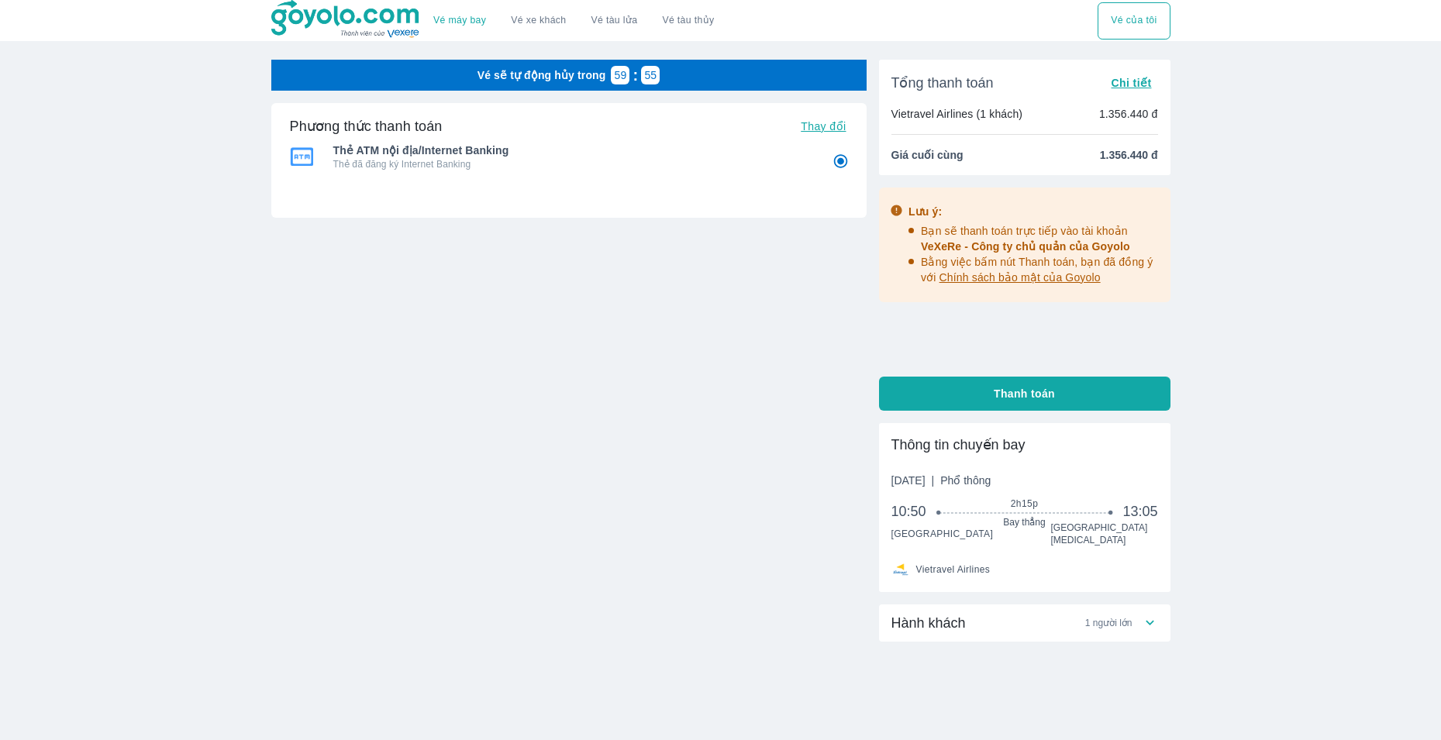
click at [1057, 391] on button "Thanh toán" at bounding box center [1024, 394] width 291 height 34
radio input "false"
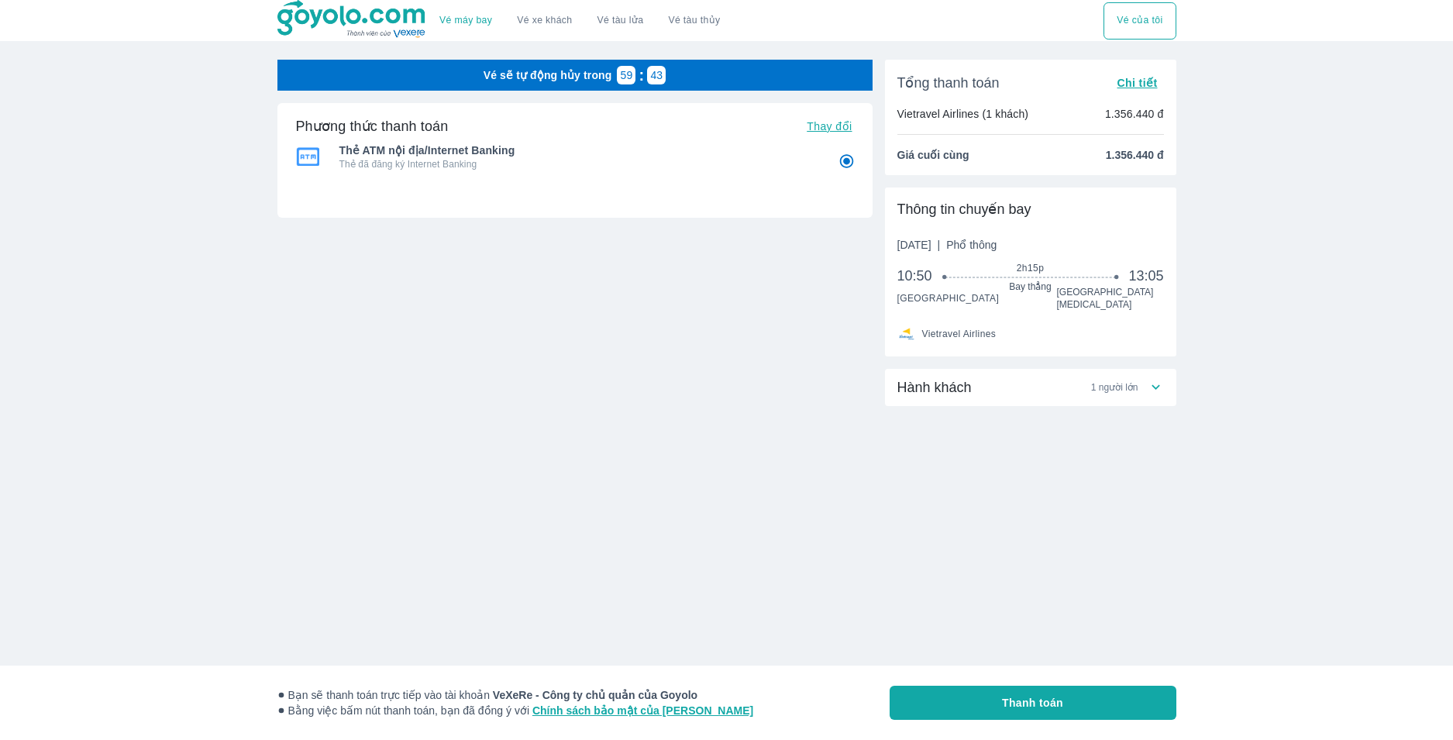
radio input "false"
drag, startPoint x: 635, startPoint y: 287, endPoint x: 629, endPoint y: 281, distance: 8.2
drag, startPoint x: 639, startPoint y: 265, endPoint x: 630, endPoint y: 257, distance: 12.1
drag, startPoint x: 630, startPoint y: 257, endPoint x: 673, endPoint y: 215, distance: 60.8
drag, startPoint x: 561, startPoint y: 139, endPoint x: 614, endPoint y: 140, distance: 52.7
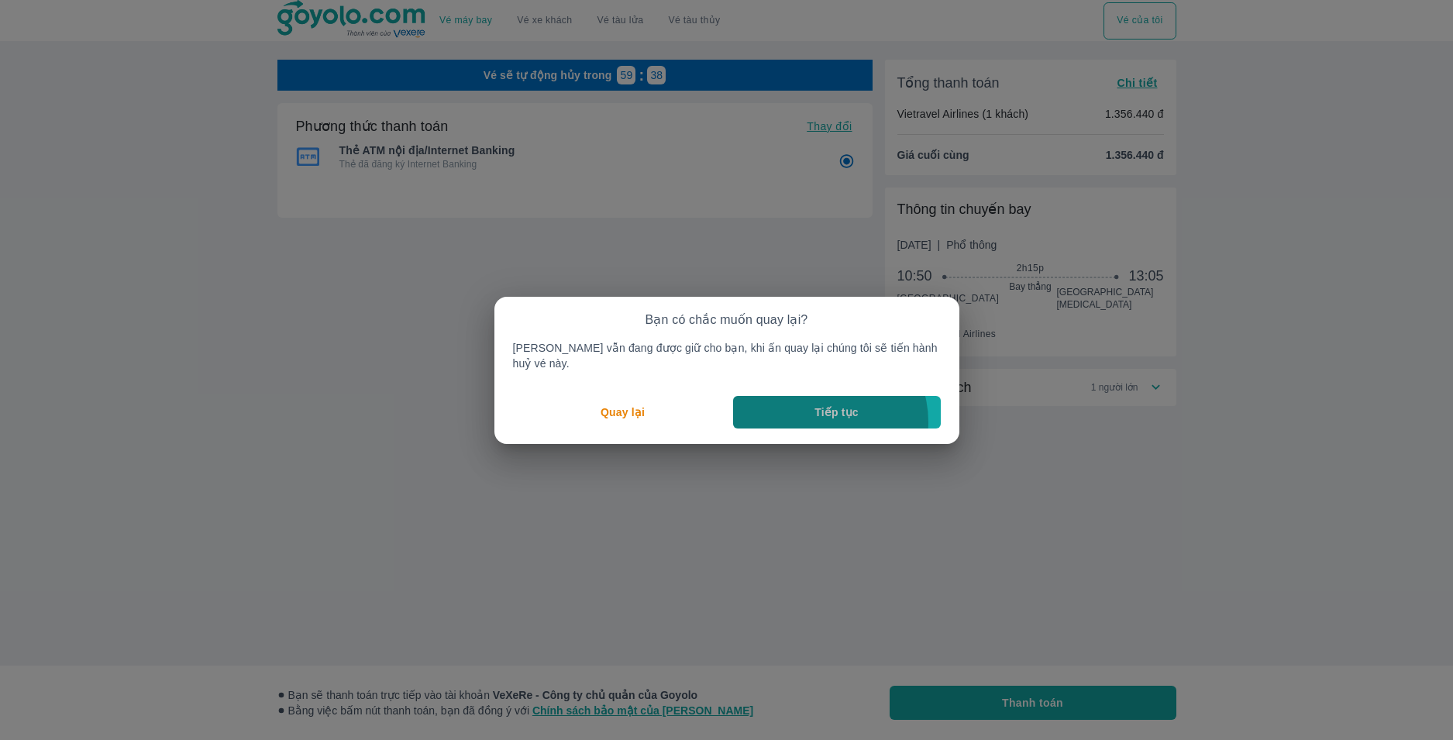
click at [819, 414] on button "Tiếp tục" at bounding box center [837, 412] width 208 height 33
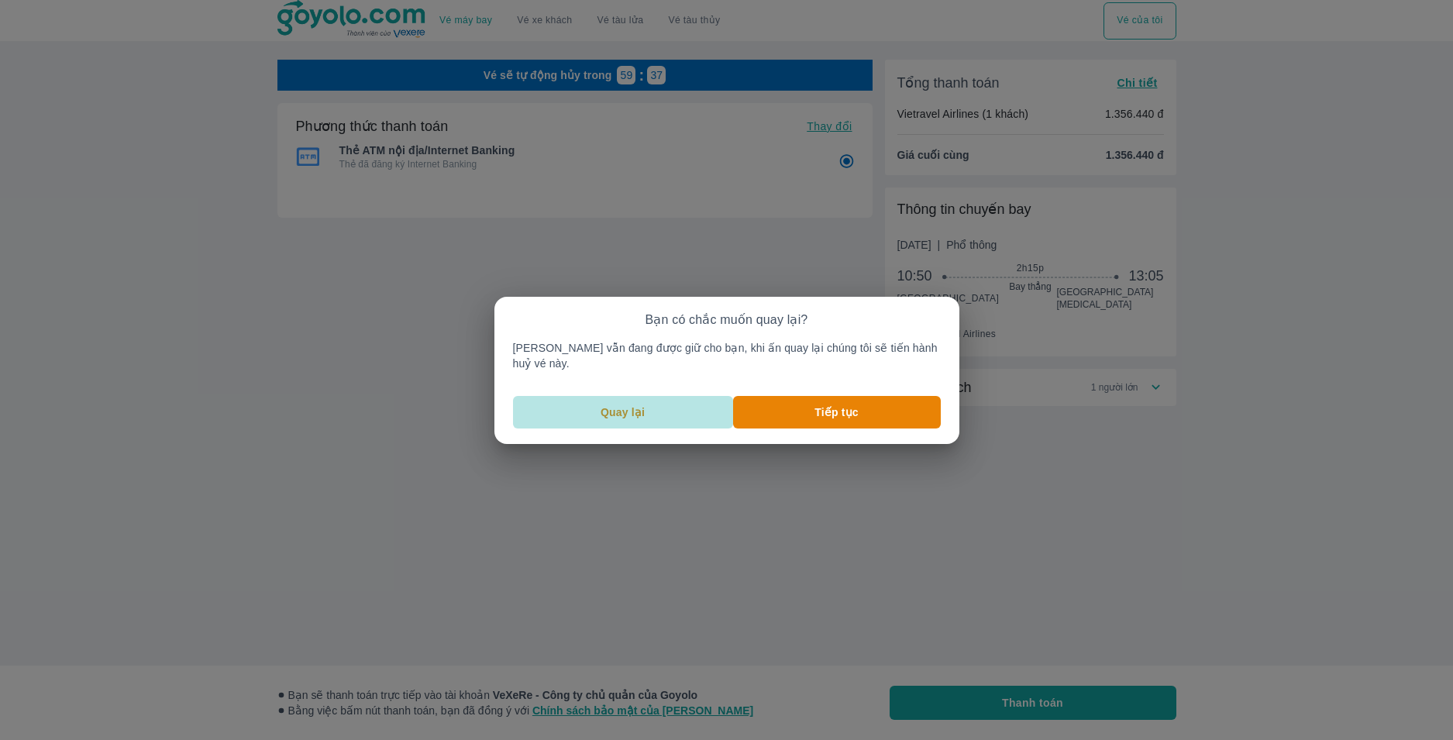
click at [690, 396] on button "Quay lại" at bounding box center [623, 412] width 220 height 33
drag, startPoint x: 637, startPoint y: 391, endPoint x: 670, endPoint y: 408, distance: 37.1
click at [642, 398] on button "Quay lại" at bounding box center [623, 412] width 220 height 33
